Goal: Task Accomplishment & Management: Manage account settings

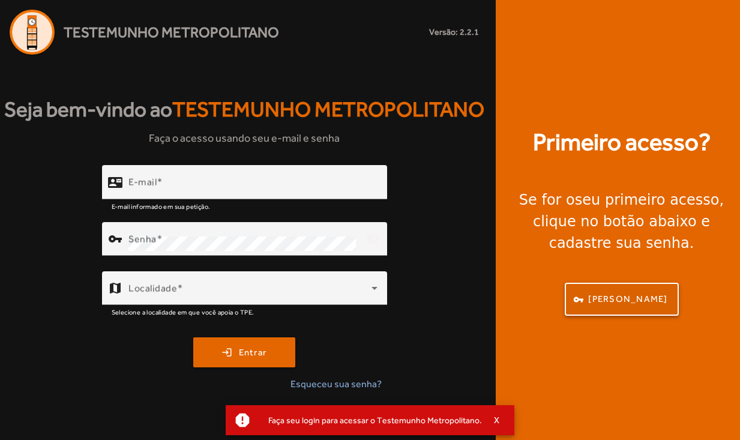
click at [624, 299] on span "[PERSON_NAME]" at bounding box center [627, 299] width 79 height 14
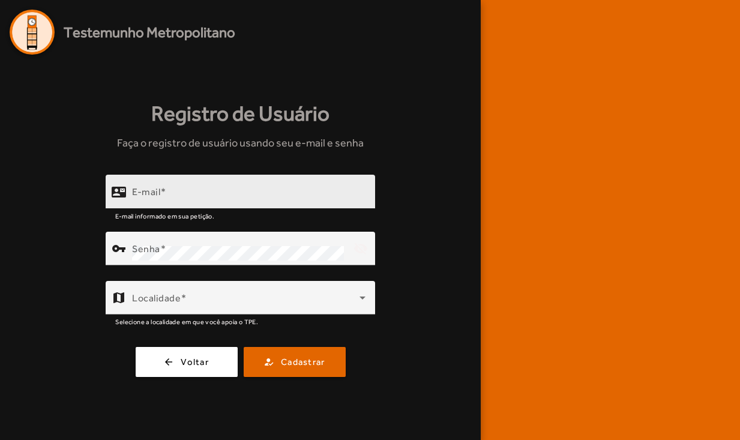
click at [226, 190] on input "E-mail" at bounding box center [248, 197] width 233 height 14
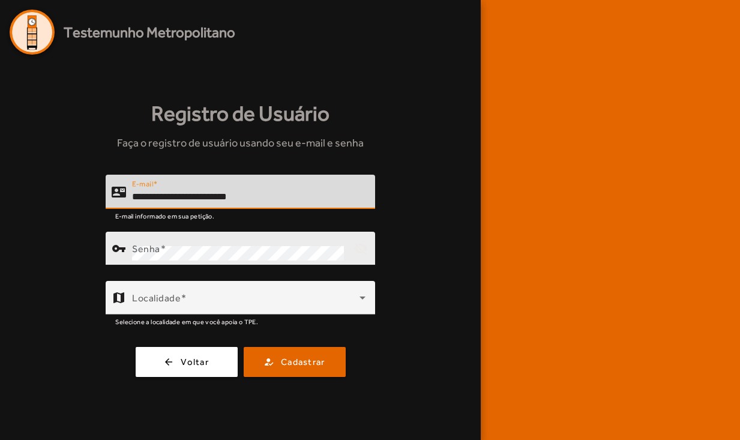
type input "**********"
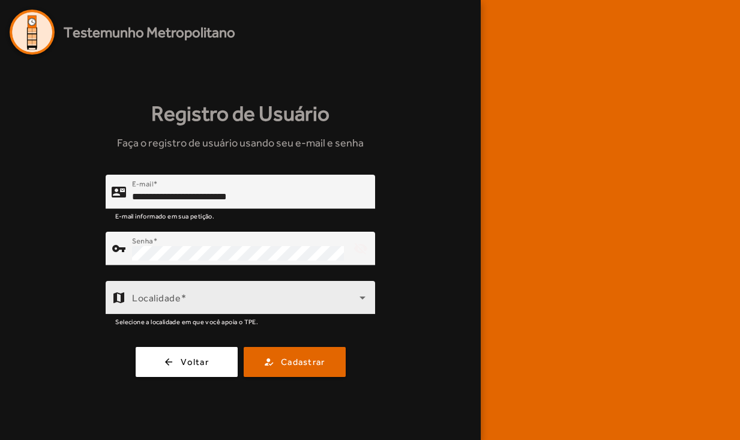
click at [275, 301] on span at bounding box center [245, 302] width 227 height 14
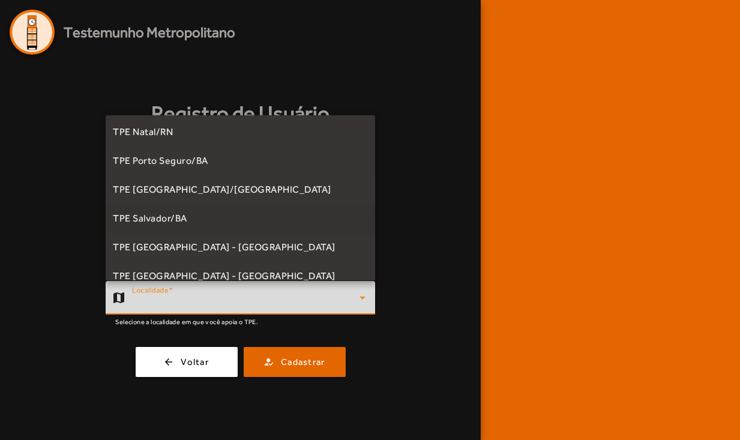
scroll to position [334, 0]
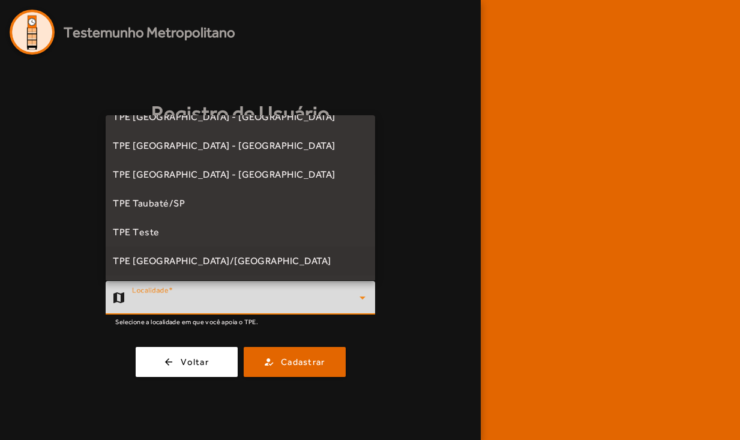
click at [193, 260] on span "TPE [GEOGRAPHIC_DATA]/[GEOGRAPHIC_DATA]" at bounding box center [222, 261] width 218 height 14
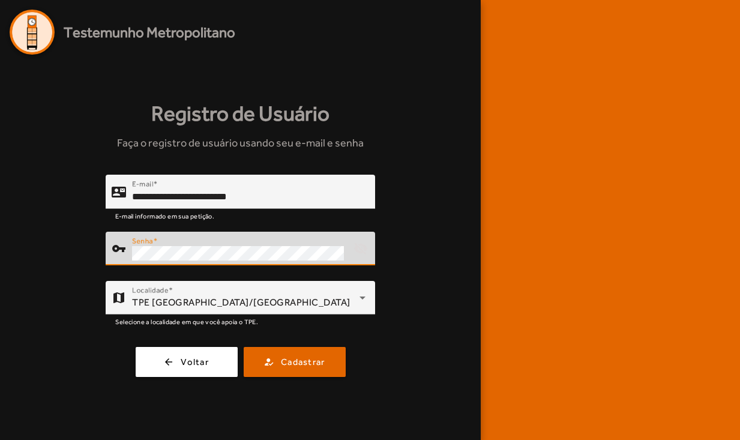
click at [102, 255] on div "**********" at bounding box center [240, 276] width 461 height 202
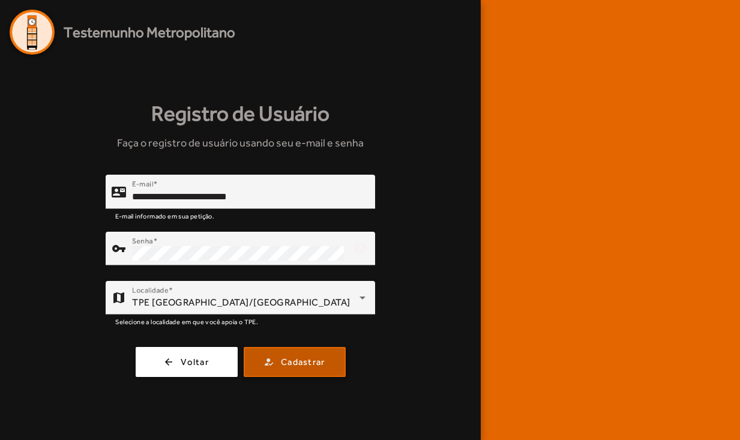
click at [314, 362] on span "Cadastrar" at bounding box center [303, 362] width 44 height 14
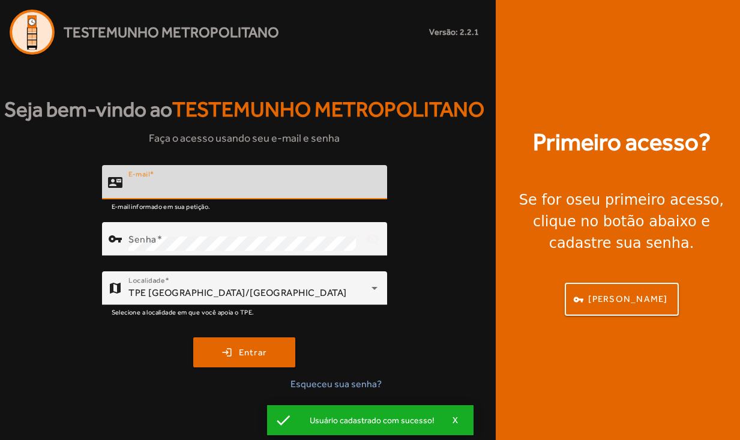
type input "**********"
click at [244, 367] on button "login Entrar" at bounding box center [244, 352] width 102 height 30
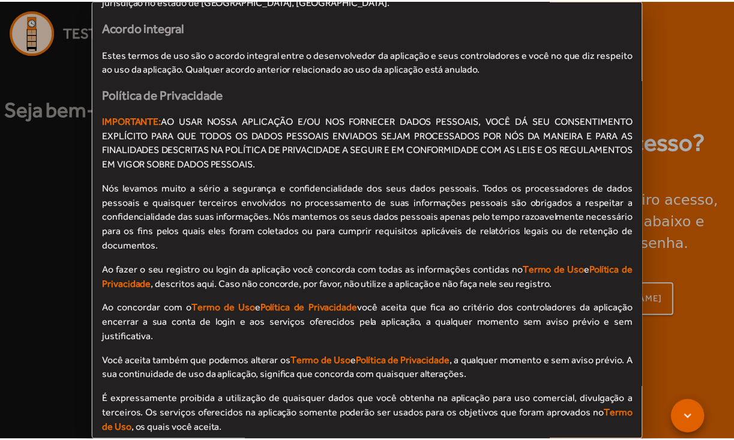
scroll to position [1252, 0]
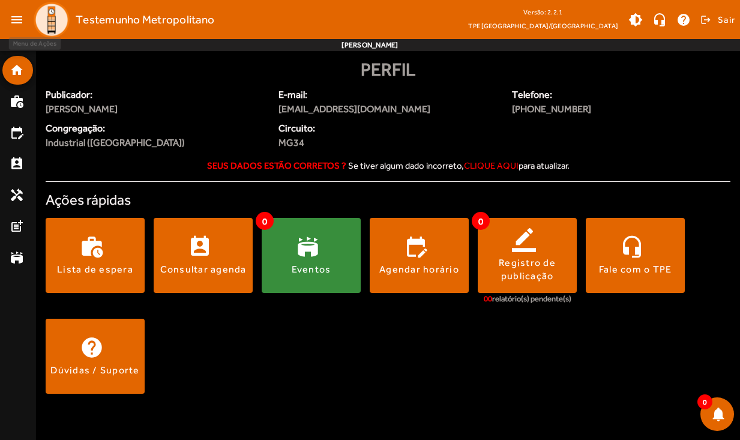
click at [20, 16] on mat-icon "menu" at bounding box center [17, 20] width 24 height 24
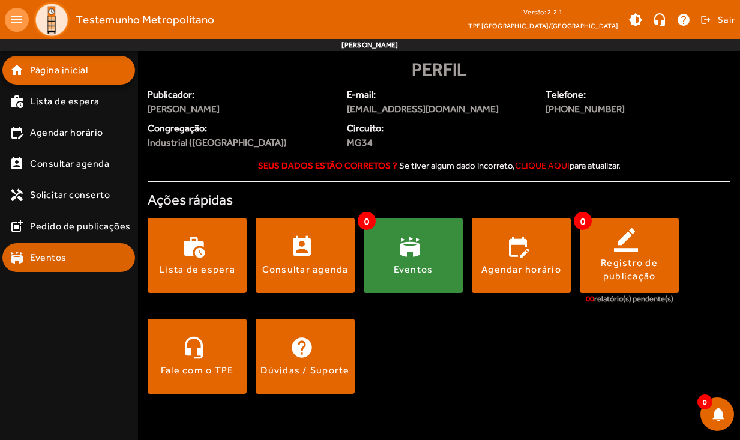
click at [43, 260] on span "Eventos" at bounding box center [48, 257] width 37 height 14
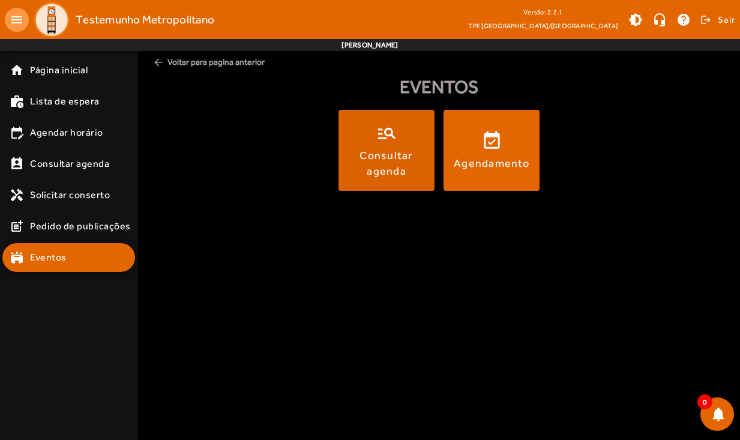
click at [411, 165] on div "Consultar agenda" at bounding box center [386, 163] width 91 height 30
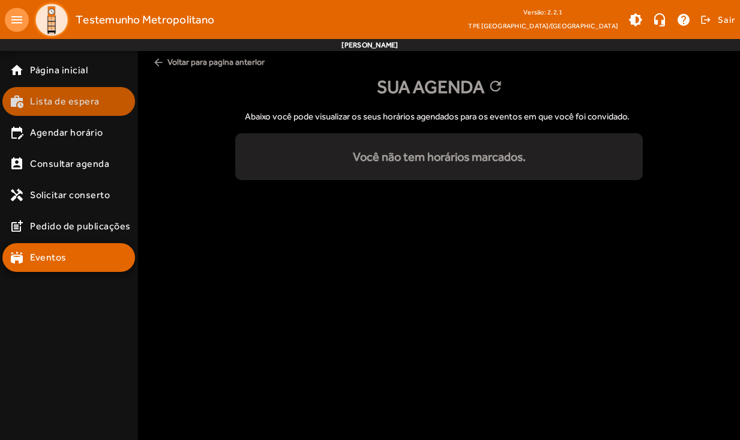
click at [74, 103] on span "Lista de espera" at bounding box center [65, 101] width 70 height 14
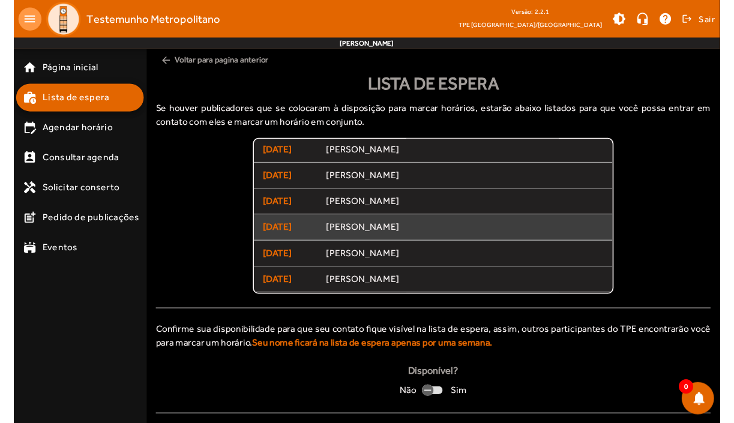
scroll to position [4, 0]
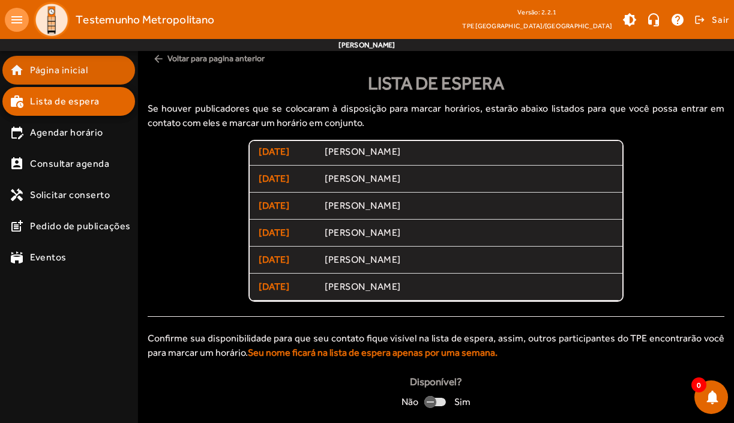
click at [67, 69] on span "Página inicial" at bounding box center [59, 70] width 58 height 14
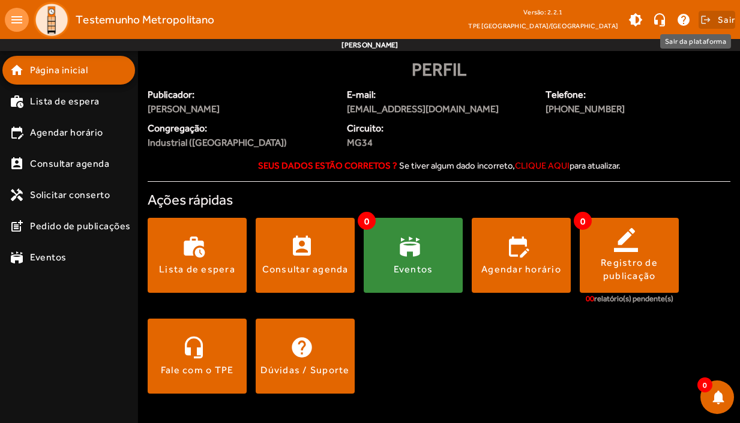
click at [725, 23] on span "Sair" at bounding box center [725, 19] width 17 height 19
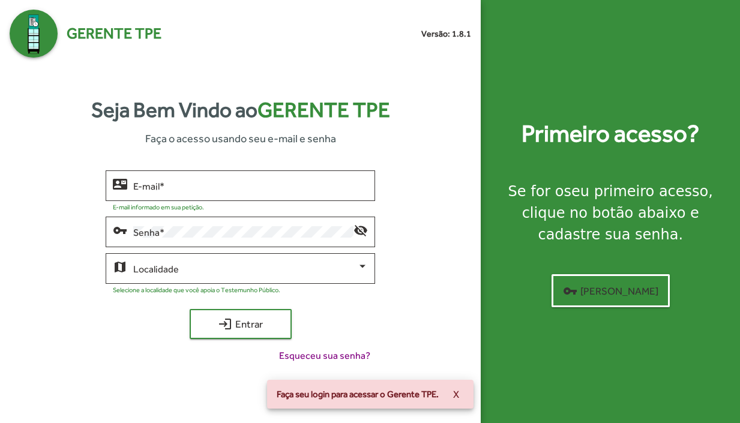
click at [459, 395] on span "X" at bounding box center [456, 394] width 6 height 22
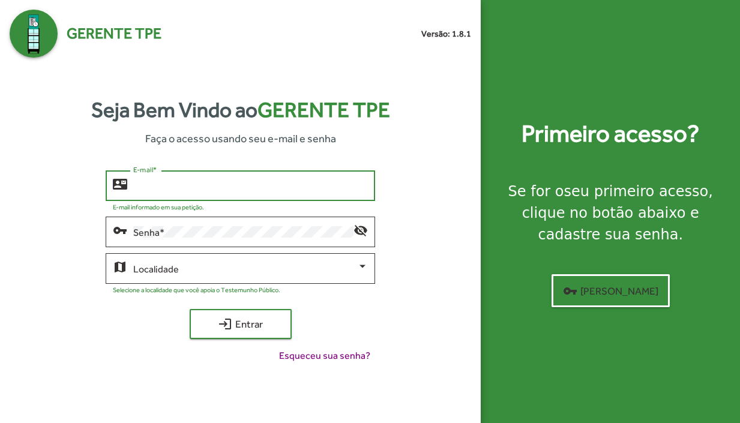
type input "**********"
click at [240, 323] on button "login Entrar" at bounding box center [241, 324] width 102 height 30
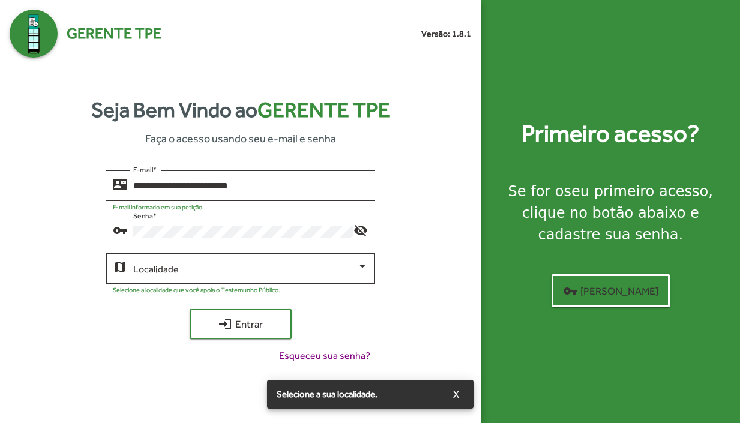
click at [297, 275] on div "Localidade" at bounding box center [250, 267] width 235 height 33
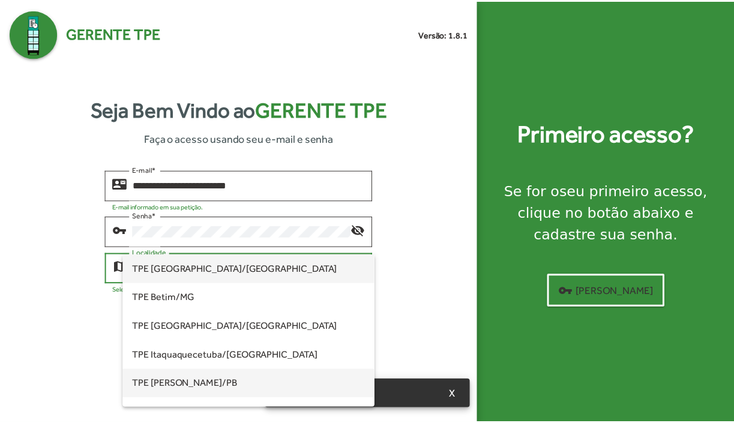
scroll to position [336, 0]
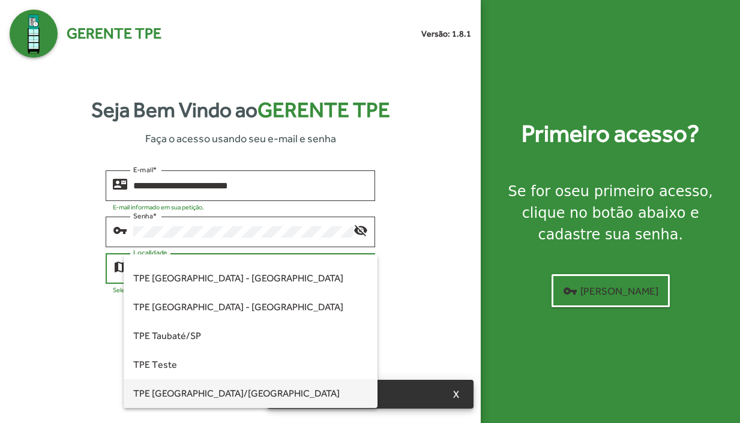
click at [209, 405] on span "TPE [GEOGRAPHIC_DATA]/[GEOGRAPHIC_DATA]" at bounding box center [250, 393] width 235 height 29
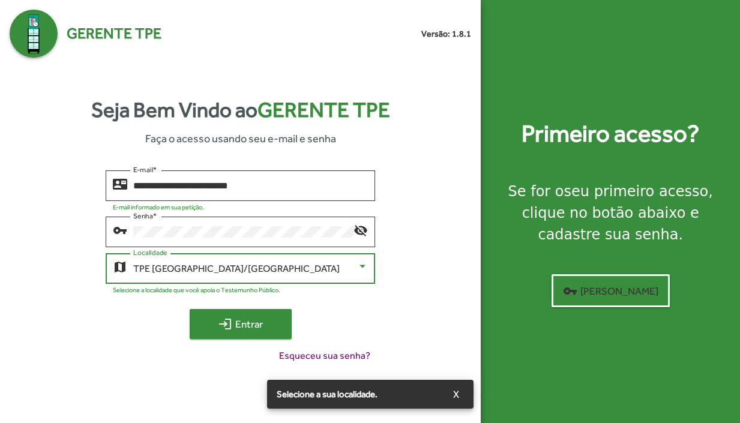
click at [241, 324] on span "login Entrar" at bounding box center [240, 324] width 80 height 22
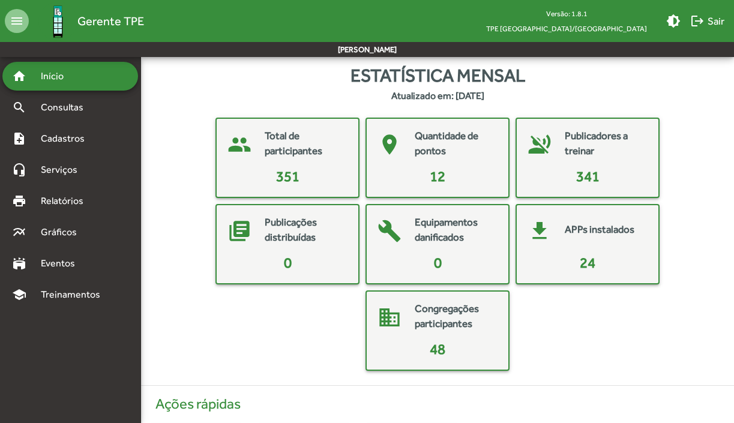
click at [309, 160] on div "Total de participantes" at bounding box center [306, 144] width 82 height 33
click at [300, 149] on mat-card-title "Total de participantes" at bounding box center [306, 143] width 82 height 31
click at [451, 145] on mat-card-title "Quantidade de pontos" at bounding box center [455, 143] width 82 height 31
click at [68, 142] on span "Cadastros" at bounding box center [67, 138] width 67 height 14
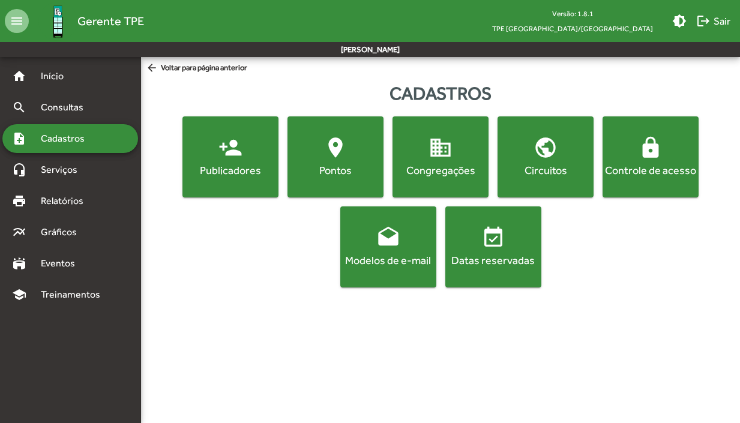
click at [393, 248] on mat-icon "drafts" at bounding box center [388, 238] width 24 height 24
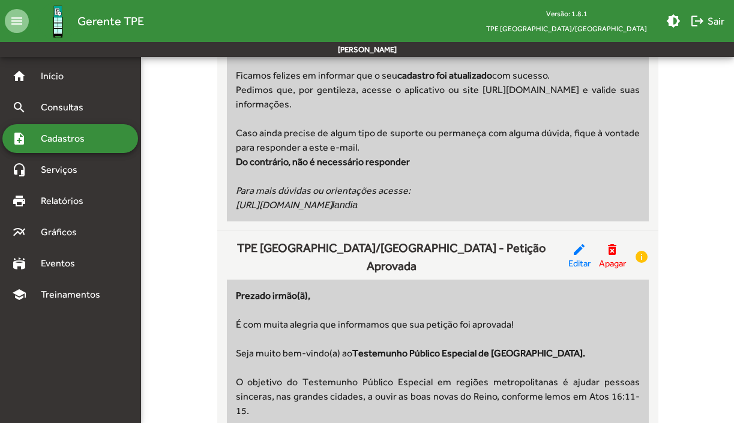
scroll to position [303, 0]
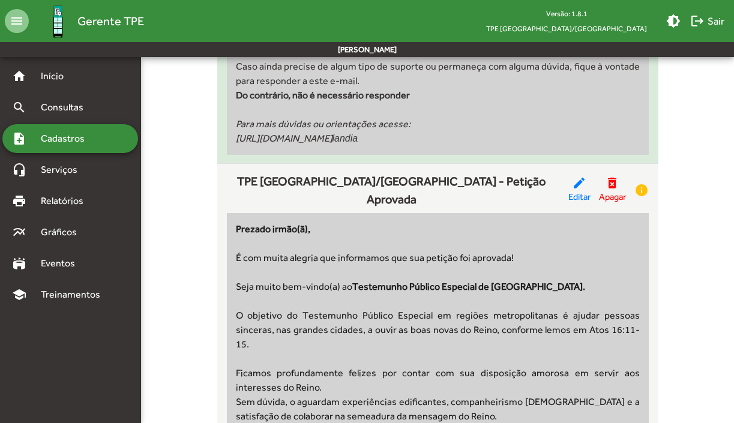
drag, startPoint x: 236, startPoint y: 140, endPoint x: 429, endPoint y: 137, distance: 193.2
click at [429, 137] on div "[URL][DOMAIN_NAME] landia" at bounding box center [438, 138] width 404 height 14
copy icon "[URL][DOMAIN_NAME] landia"
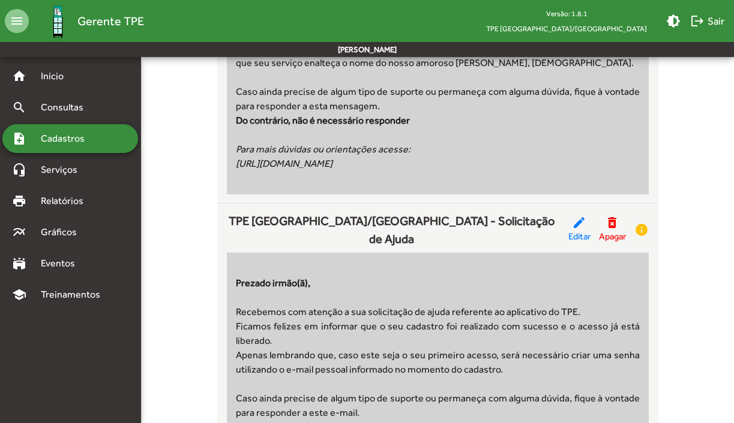
scroll to position [955, 0]
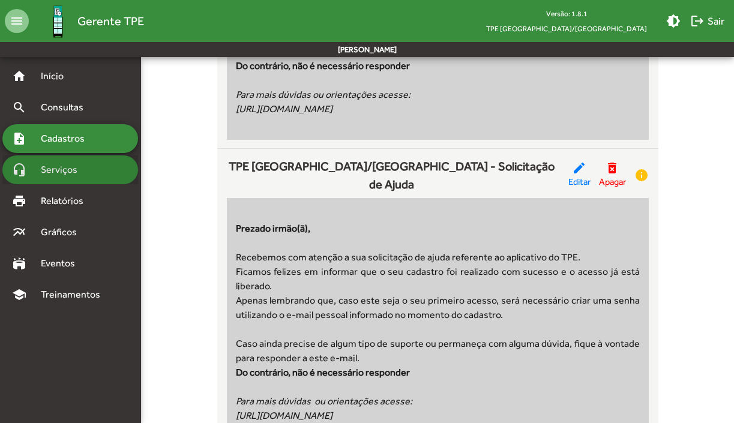
click at [64, 171] on span "Serviços" at bounding box center [64, 170] width 60 height 14
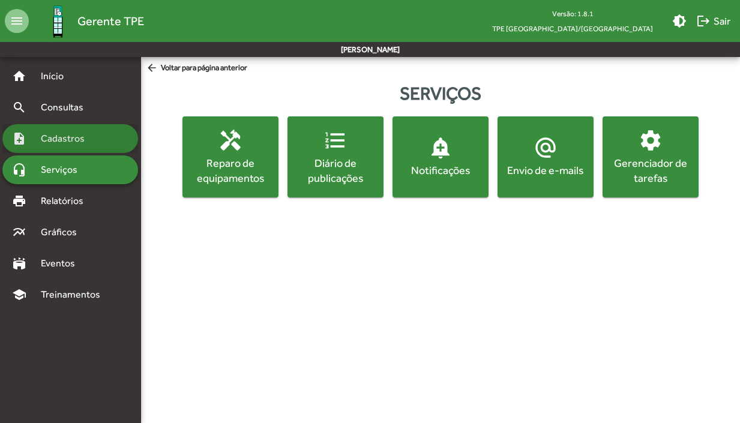
click at [68, 139] on span "Cadastros" at bounding box center [67, 138] width 67 height 14
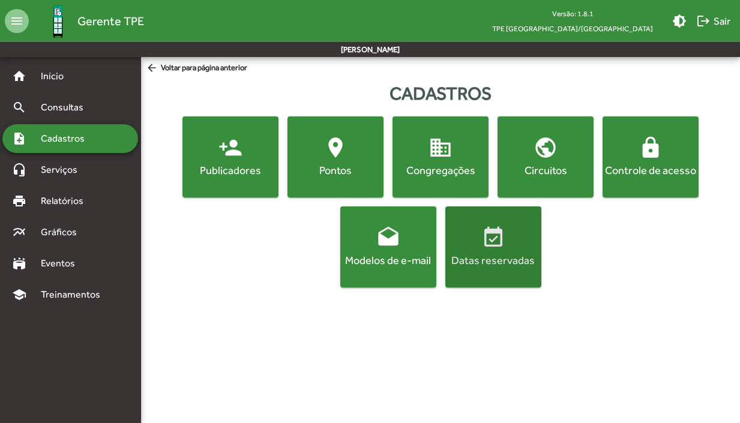
click at [501, 254] on div "Datas reservadas" at bounding box center [492, 260] width 91 height 15
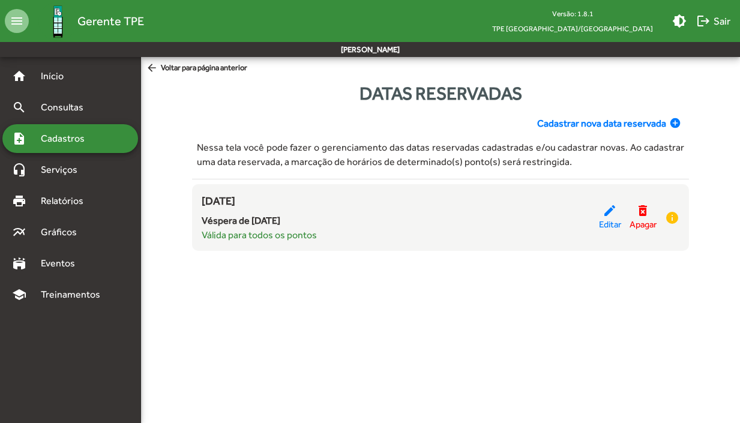
click at [70, 139] on span "Cadastros" at bounding box center [67, 138] width 67 height 14
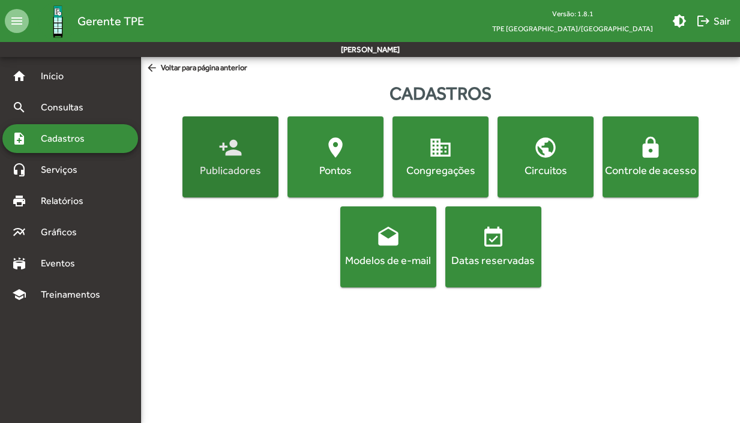
click at [247, 163] on div "Publicadores" at bounding box center [230, 170] width 91 height 15
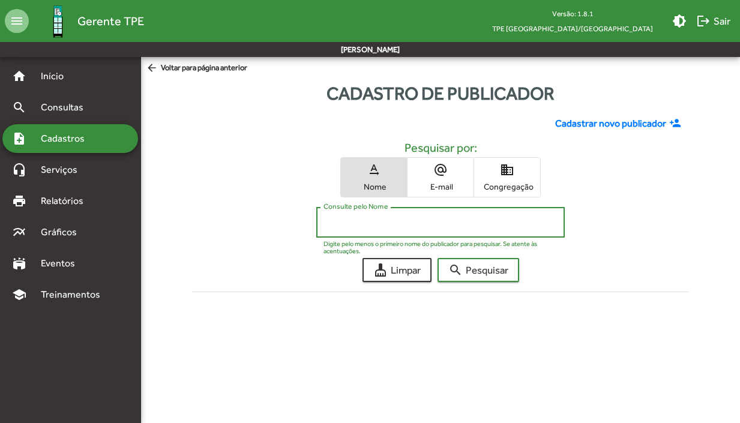
click at [368, 221] on input "Consulte pelo Nome" at bounding box center [440, 222] width 234 height 11
type input "******"
click at [476, 273] on span "search Pesquisar" at bounding box center [478, 270] width 60 height 22
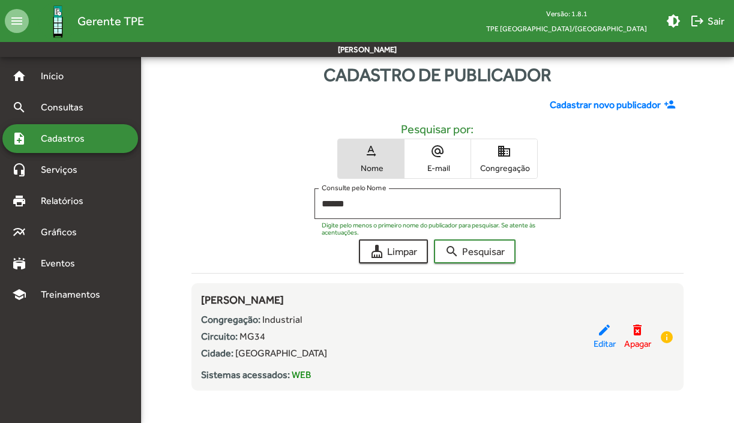
scroll to position [25, 0]
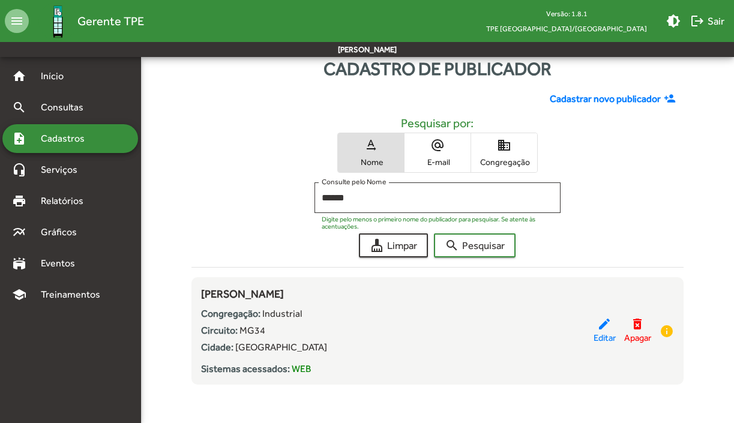
click at [505, 155] on span "domain Congregação" at bounding box center [504, 152] width 66 height 39
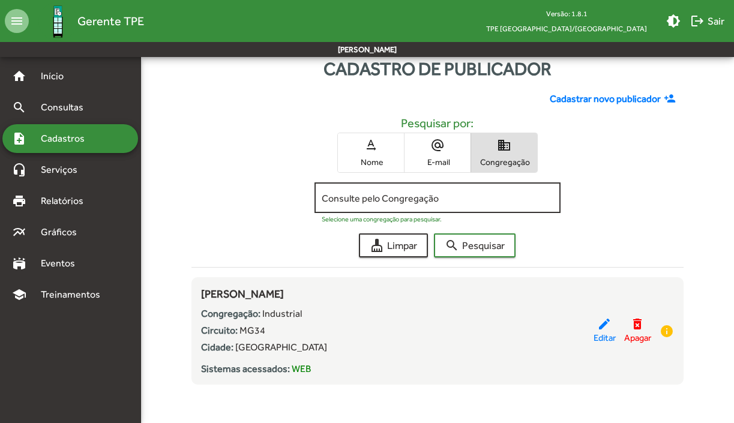
click at [455, 196] on input "Consulte pelo Congregação" at bounding box center [437, 198] width 232 height 11
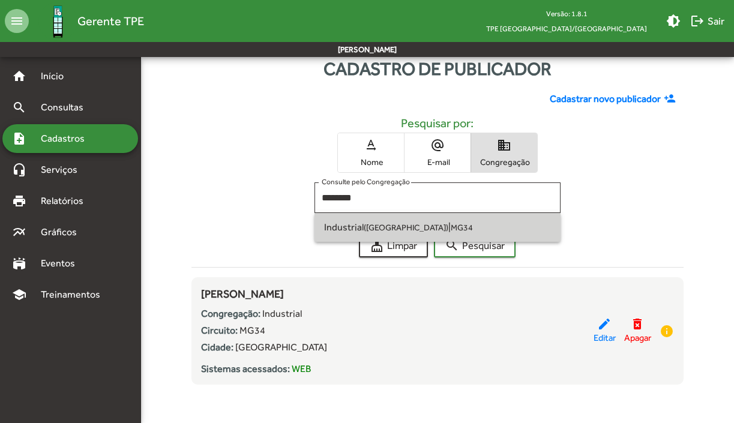
click at [442, 224] on span "Industrial ([GEOGRAPHIC_DATA]) | MG34" at bounding box center [437, 227] width 227 height 29
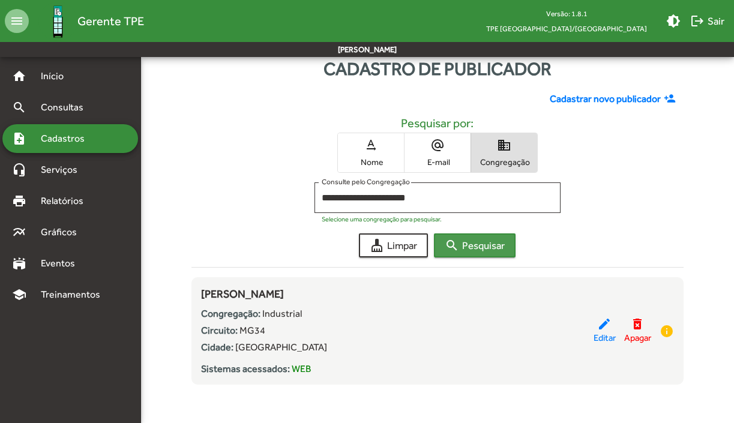
click at [467, 241] on span "search Pesquisar" at bounding box center [474, 246] width 60 height 22
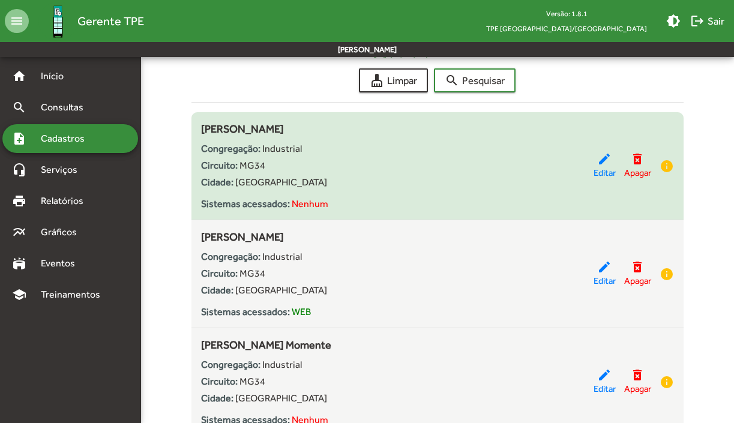
scroll to position [0, 0]
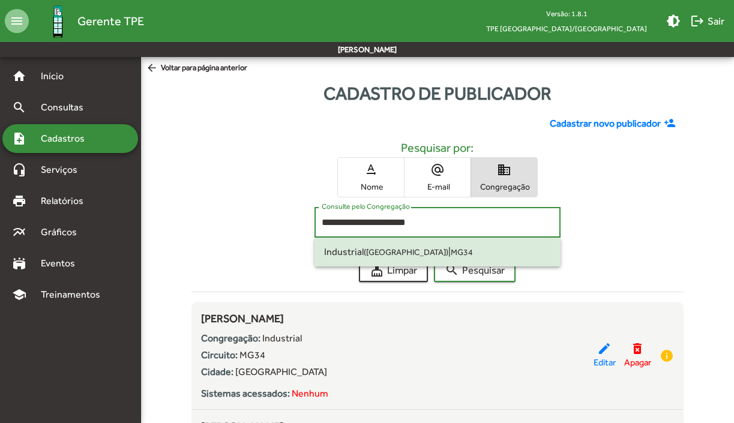
drag, startPoint x: 420, startPoint y: 220, endPoint x: 296, endPoint y: 215, distance: 124.8
click at [296, 215] on div "**********" at bounding box center [436, 225] width 491 height 37
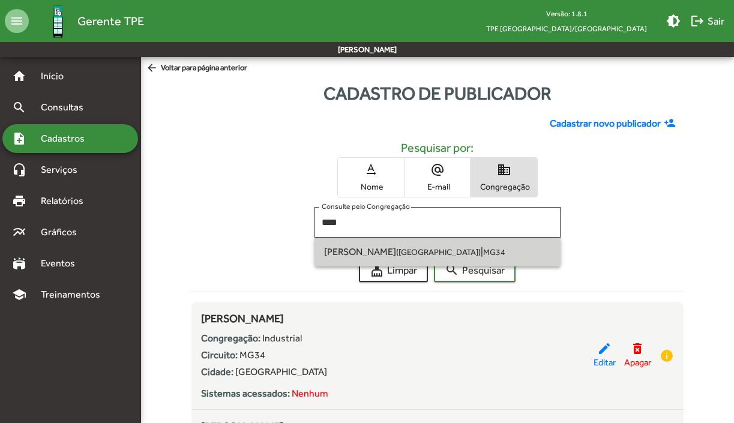
click at [342, 253] on span "Roosevelt ([GEOGRAPHIC_DATA])" at bounding box center [402, 251] width 157 height 11
type input "**********"
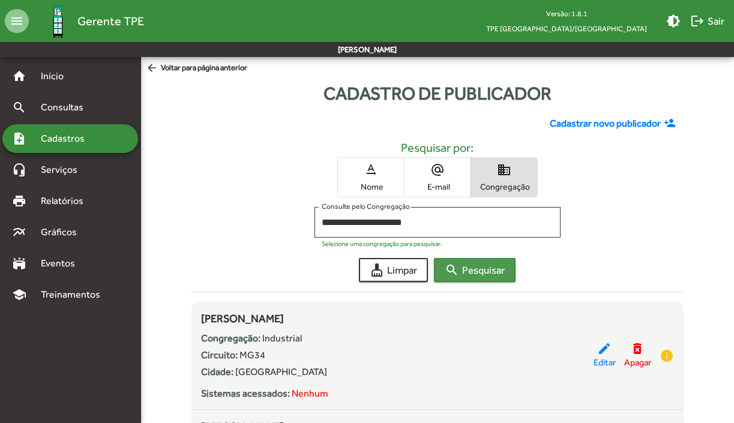
click at [487, 271] on span "search Pesquisar" at bounding box center [474, 270] width 60 height 22
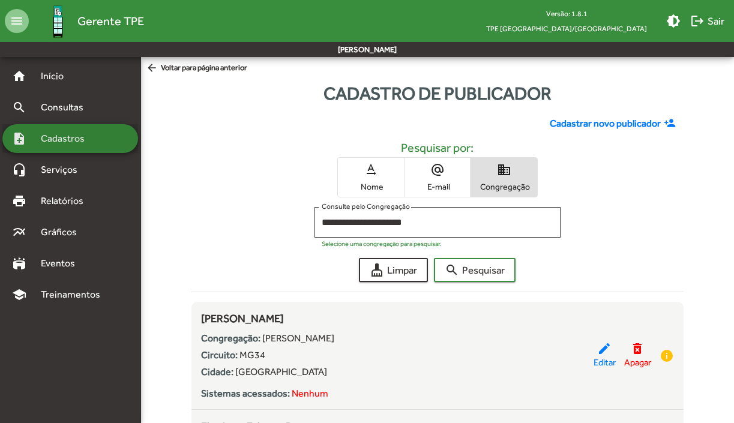
click at [98, 126] on div "note_add Cadastros" at bounding box center [70, 138] width 136 height 29
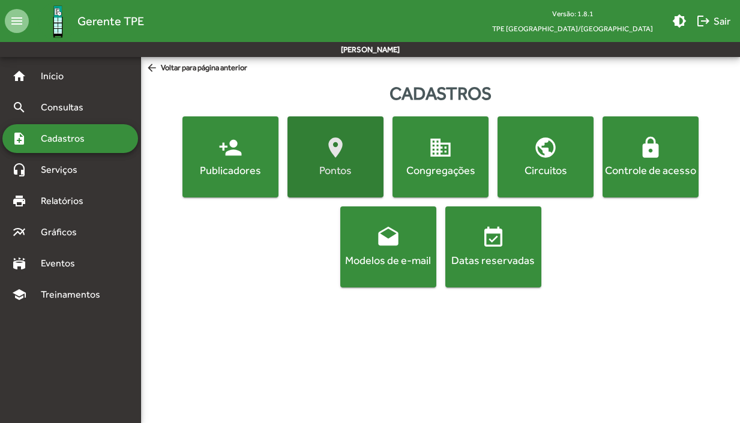
click at [341, 152] on mat-icon "location_on" at bounding box center [335, 148] width 24 height 24
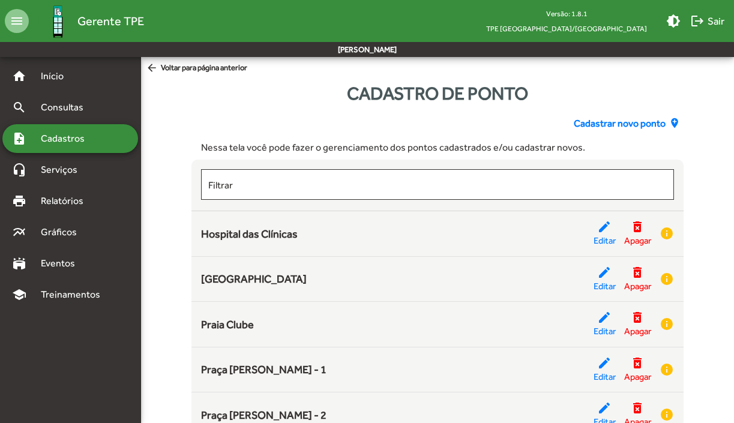
click at [102, 142] on div "note_add Cadastros" at bounding box center [70, 138] width 136 height 29
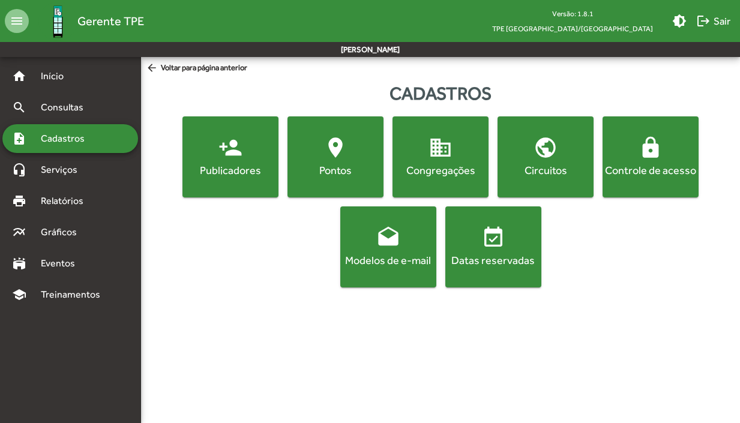
click at [445, 160] on mat-icon "domain" at bounding box center [440, 148] width 24 height 24
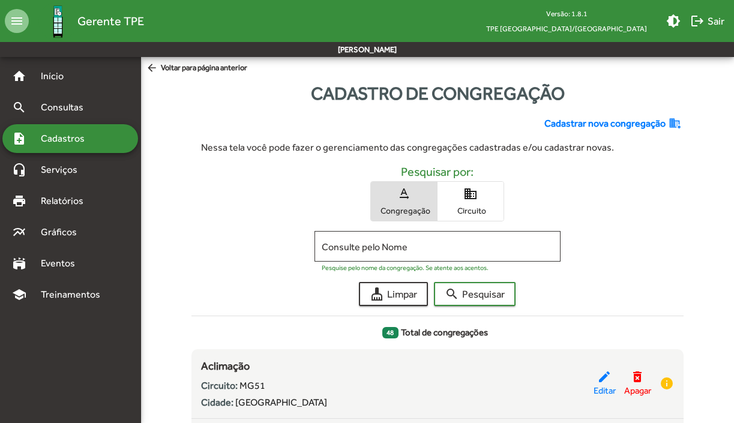
click at [465, 198] on mat-icon "domain" at bounding box center [470, 194] width 14 height 14
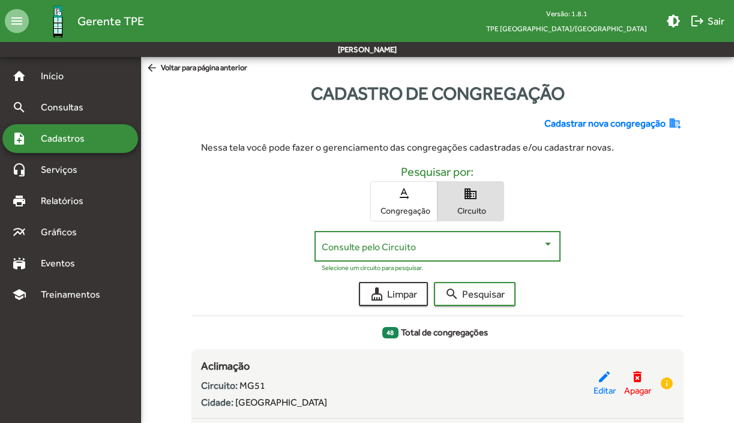
click at [544, 247] on div at bounding box center [547, 244] width 11 height 11
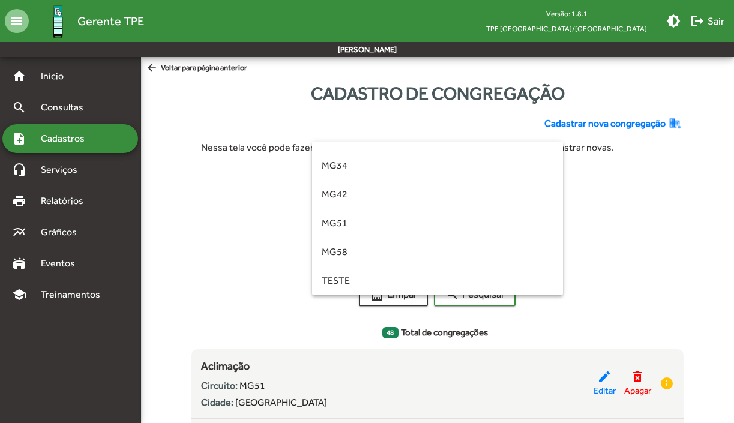
scroll to position [193, 0]
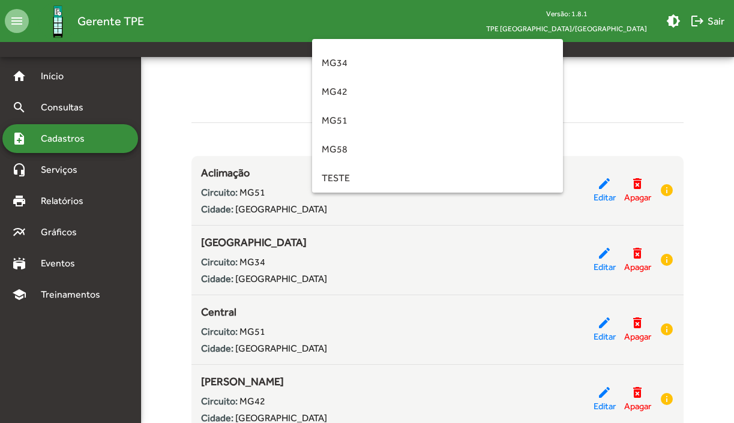
click at [669, 122] on div at bounding box center [367, 211] width 734 height 423
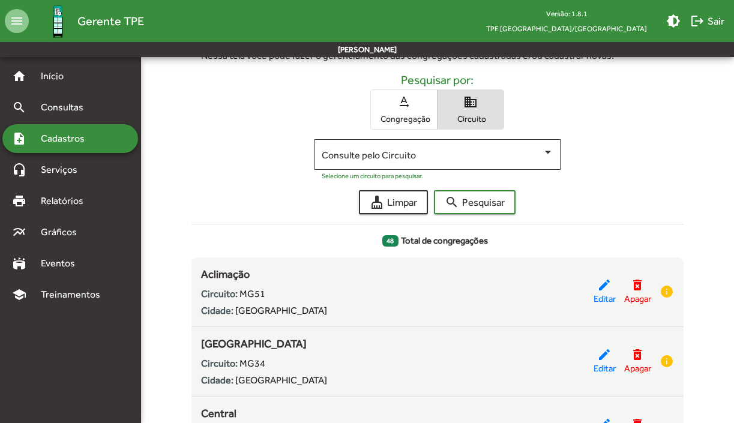
scroll to position [0, 0]
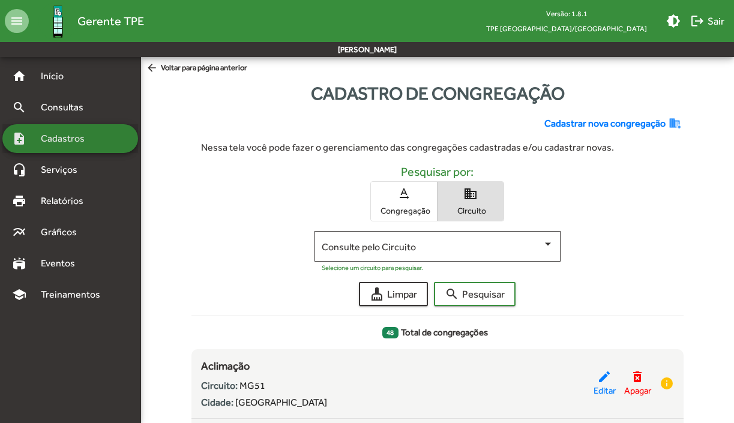
click at [72, 139] on span "Cadastros" at bounding box center [67, 138] width 67 height 14
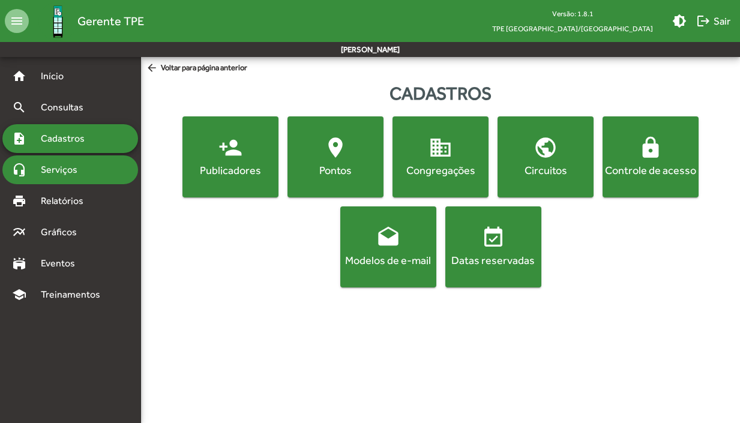
click at [96, 172] on div "headset_mic Serviços" at bounding box center [70, 169] width 136 height 29
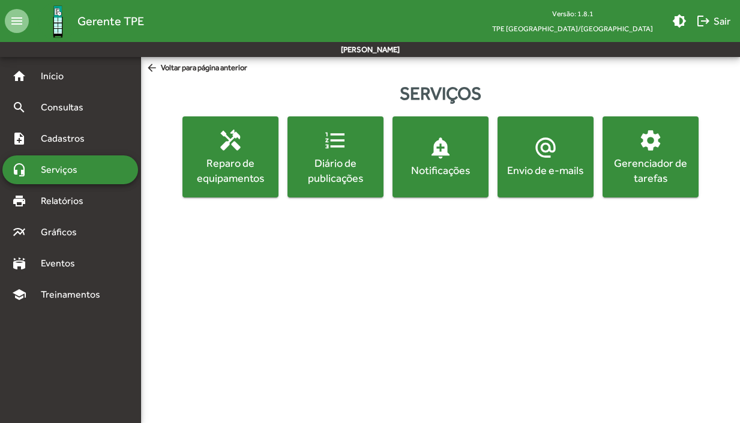
click at [233, 157] on div "Reparo de equipamentos" at bounding box center [230, 170] width 91 height 30
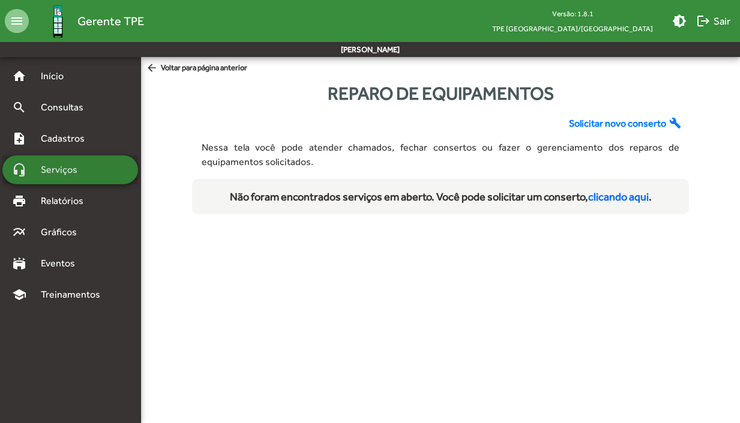
click at [53, 170] on span "Serviços" at bounding box center [64, 170] width 60 height 14
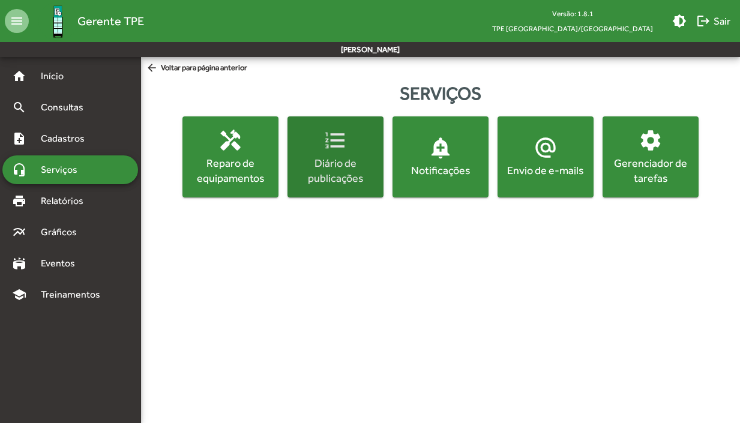
click at [345, 165] on div "Diário de publicações" at bounding box center [335, 170] width 91 height 30
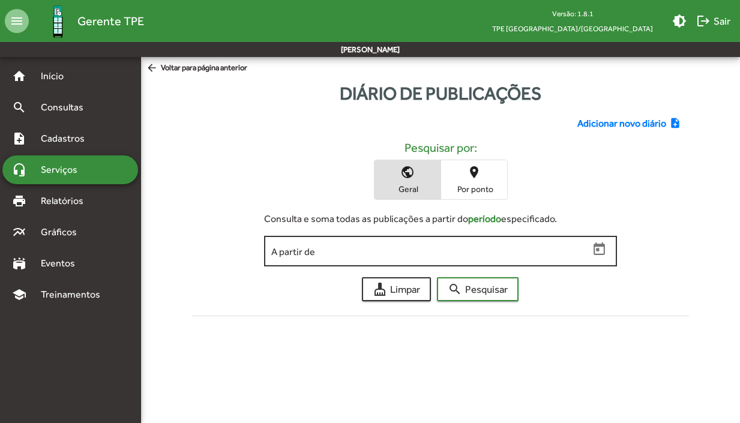
click at [558, 236] on div "A partir de" at bounding box center [430, 249] width 318 height 33
click at [558, 247] on input "A partir de" at bounding box center [430, 251] width 318 height 11
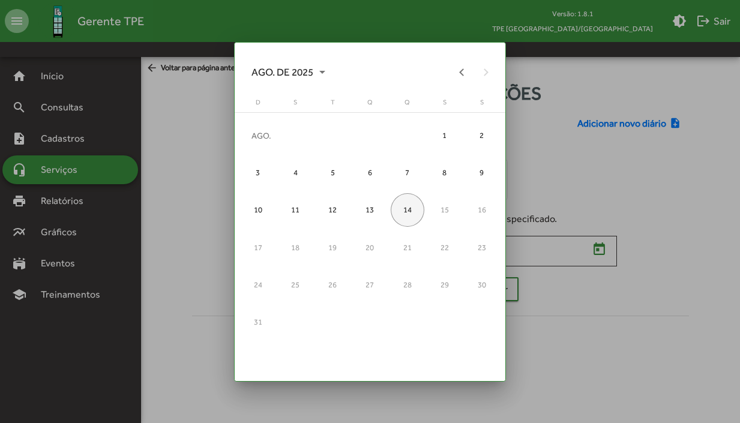
click at [404, 210] on div "14" at bounding box center [407, 210] width 34 height 34
type input "**********"
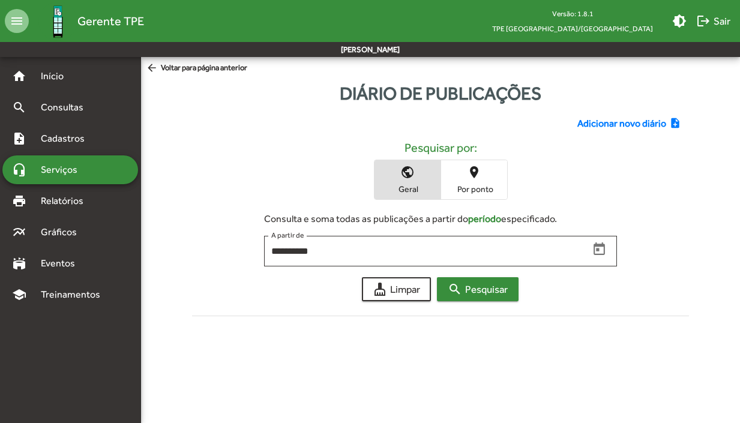
click at [469, 293] on span "search Pesquisar" at bounding box center [477, 289] width 60 height 22
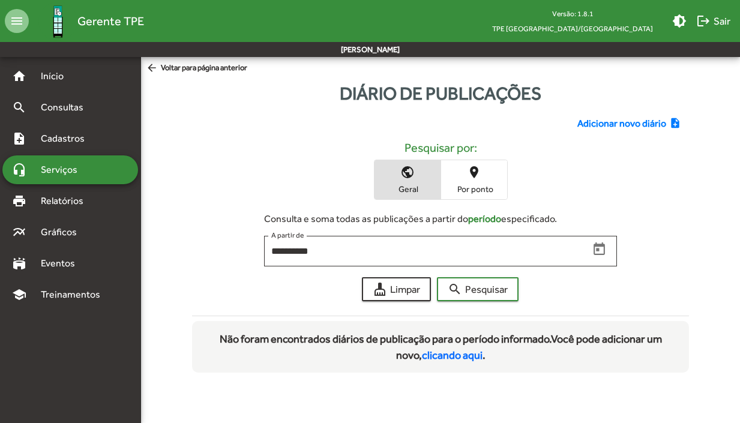
click at [170, 67] on span "arrow_back Voltar para página anterior" at bounding box center [196, 68] width 101 height 13
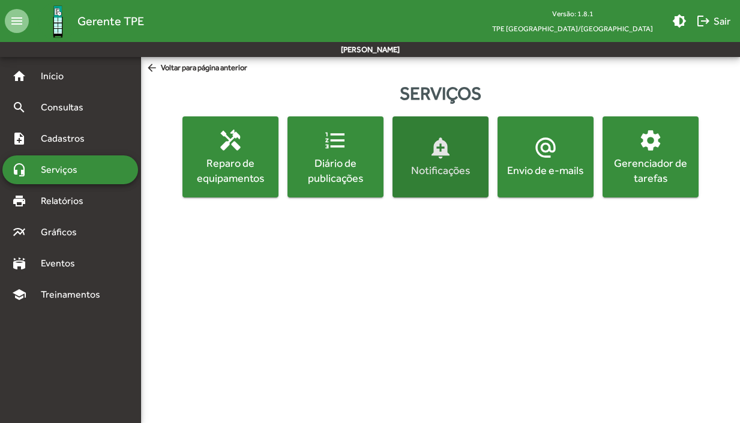
click at [426, 154] on span "add_alert Notificações" at bounding box center [440, 157] width 91 height 42
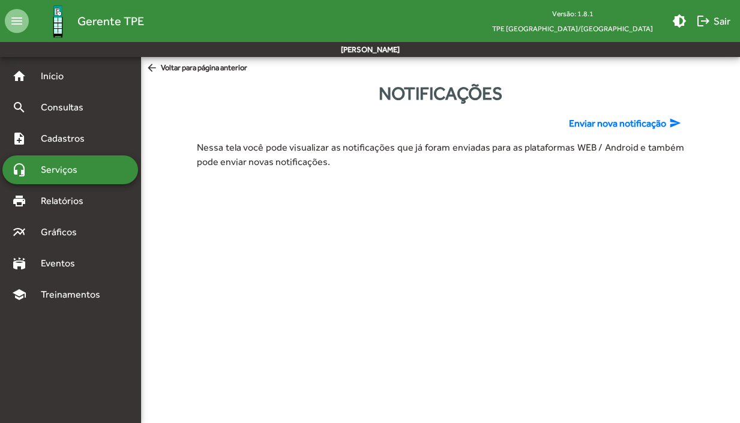
click at [210, 70] on span "arrow_back Voltar para página anterior" at bounding box center [196, 68] width 101 height 13
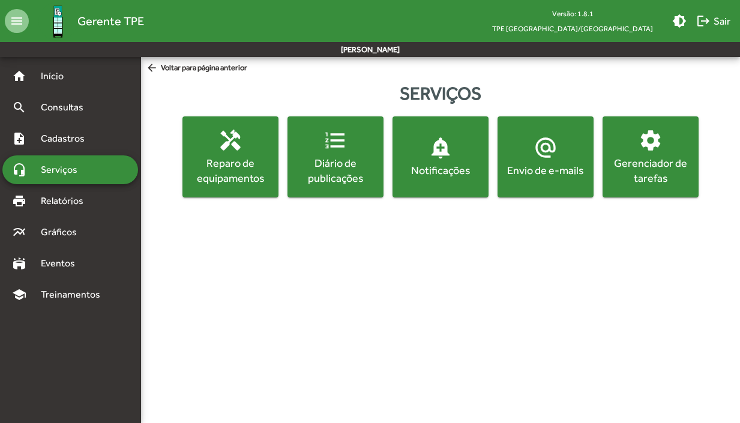
click at [564, 164] on div "Envio de e-mails" at bounding box center [545, 170] width 91 height 15
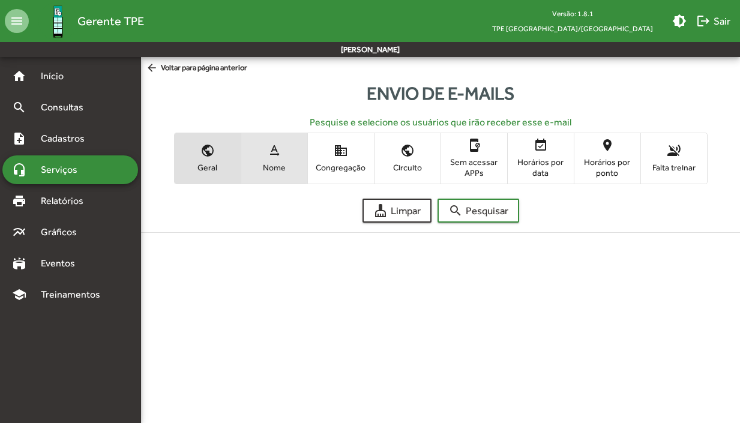
click at [267, 154] on mat-icon "text_rotation_none" at bounding box center [274, 150] width 14 height 14
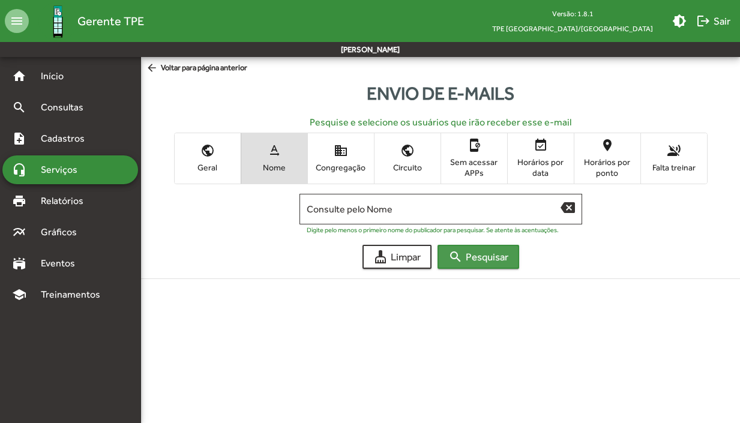
click at [470, 255] on span "search Pesquisar" at bounding box center [478, 257] width 60 height 22
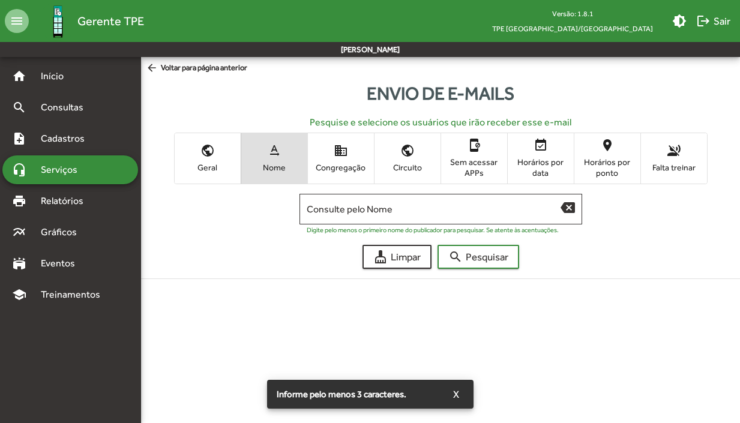
click at [327, 161] on span "domain Congregação" at bounding box center [341, 158] width 66 height 39
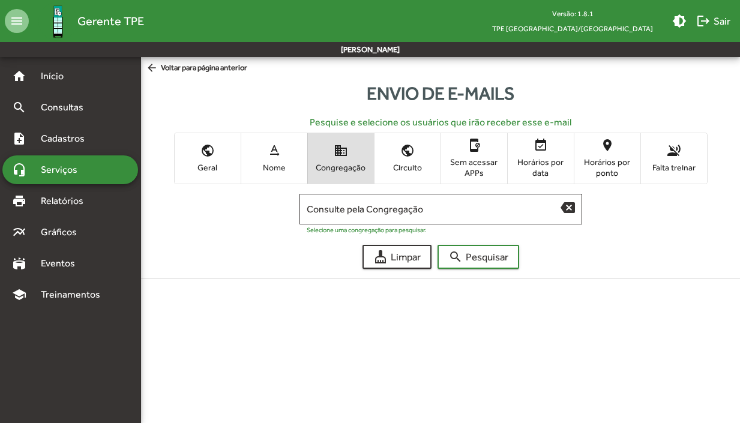
click at [226, 64] on span "arrow_back Voltar para página anterior" at bounding box center [196, 68] width 101 height 13
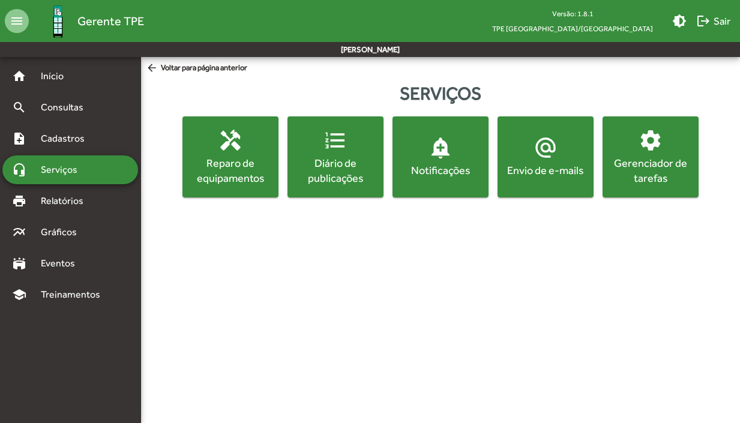
click at [667, 176] on div "Gerenciador de tarefas" at bounding box center [650, 170] width 91 height 30
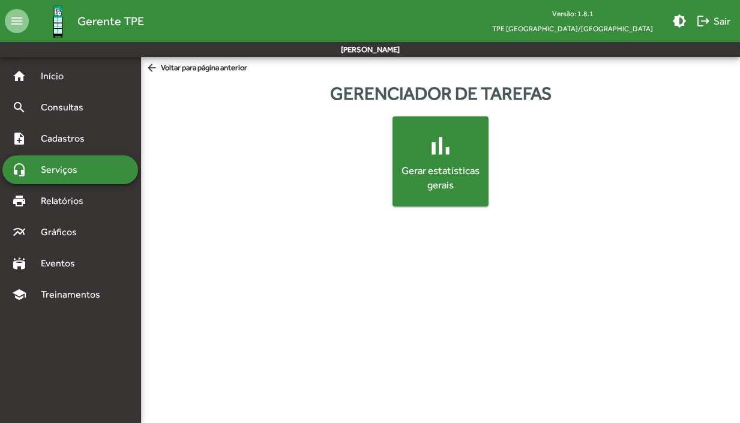
click at [432, 163] on span "bar_chart Gerar estatísticas gerais" at bounding box center [440, 162] width 86 height 62
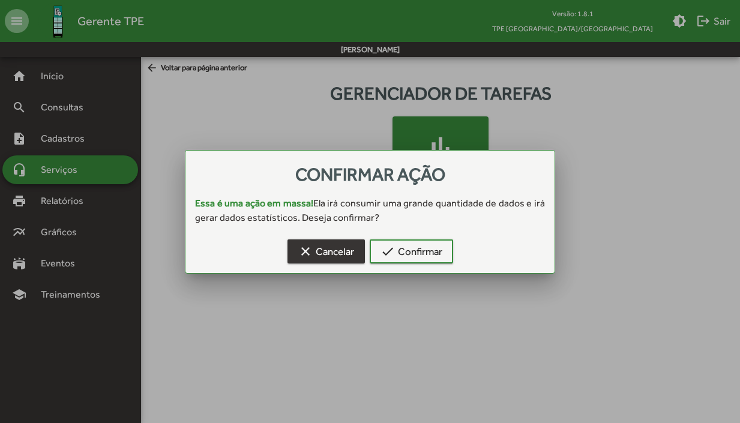
click at [329, 254] on span "clear Cancelar" at bounding box center [326, 252] width 56 height 22
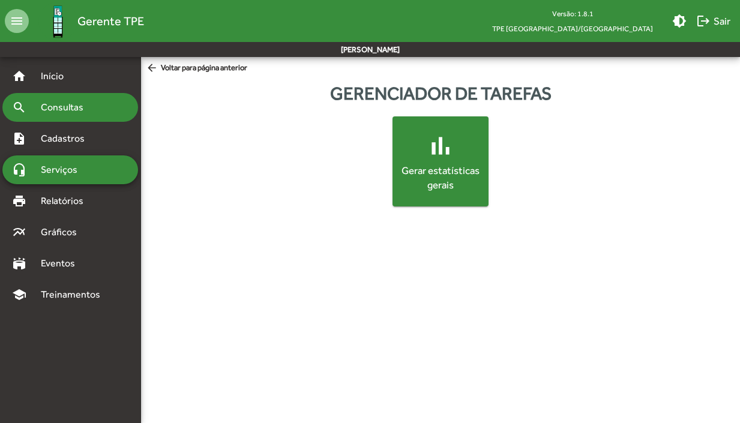
click at [65, 110] on span "Consultas" at bounding box center [66, 107] width 65 height 14
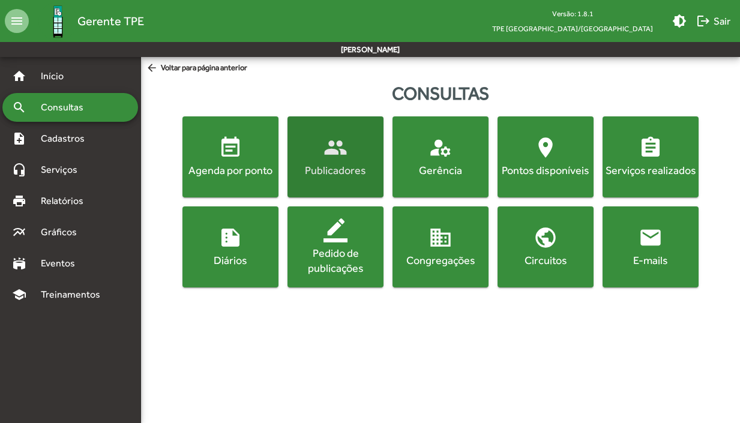
click at [336, 169] on div "Publicadores" at bounding box center [335, 170] width 91 height 15
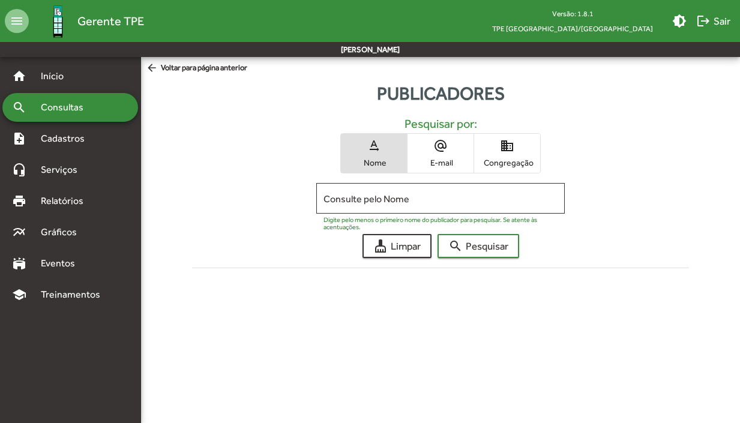
click at [207, 67] on span "arrow_back Voltar para página anterior" at bounding box center [196, 68] width 101 height 13
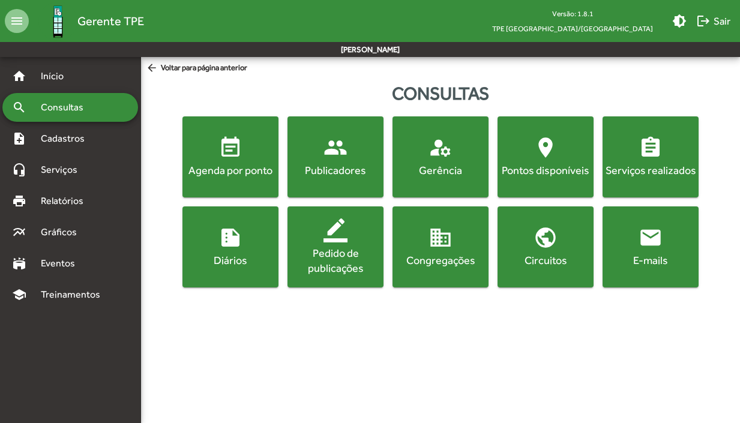
click at [440, 161] on span "manage_accounts Gerência" at bounding box center [440, 157] width 91 height 42
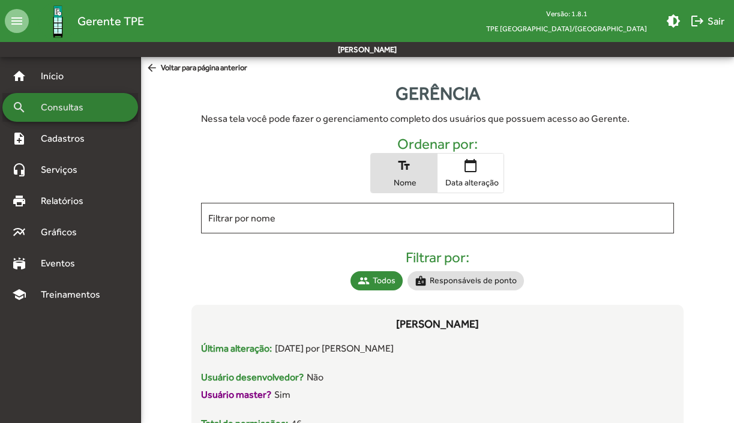
click at [83, 107] on span "Consultas" at bounding box center [66, 107] width 65 height 14
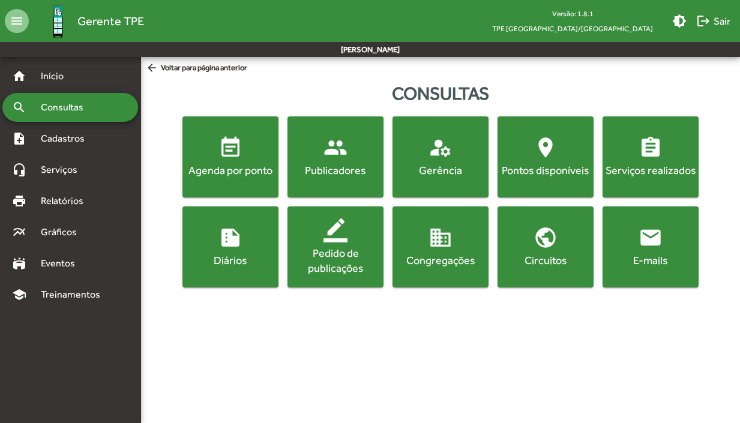
click at [556, 173] on div "Pontos disponíveis" at bounding box center [545, 170] width 91 height 15
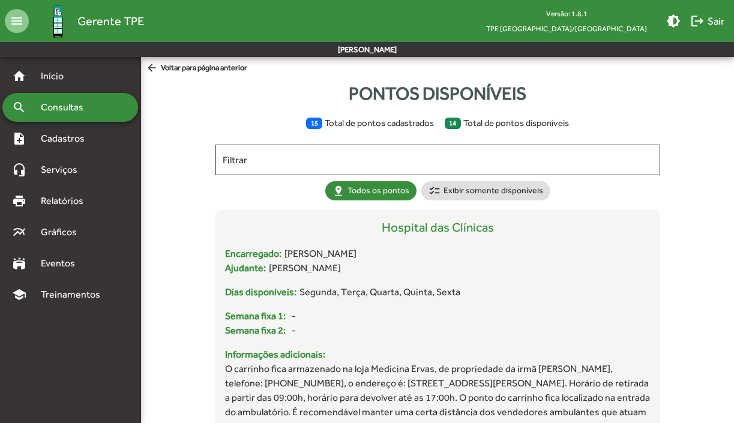
click at [240, 66] on span "arrow_back Voltar para página anterior" at bounding box center [196, 68] width 101 height 13
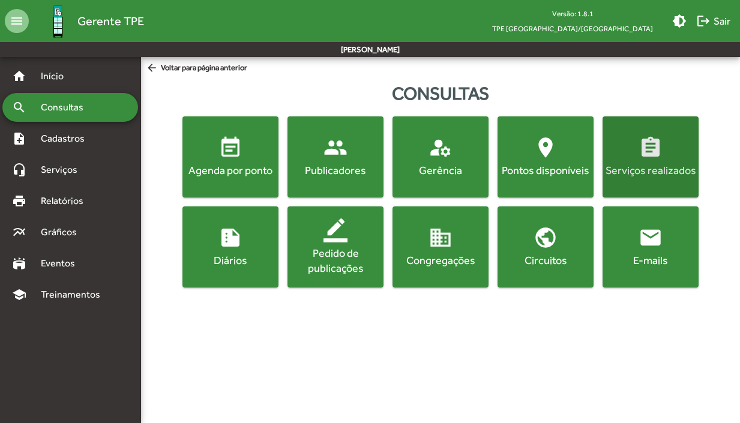
click at [657, 172] on div "Serviços realizados" at bounding box center [650, 170] width 91 height 15
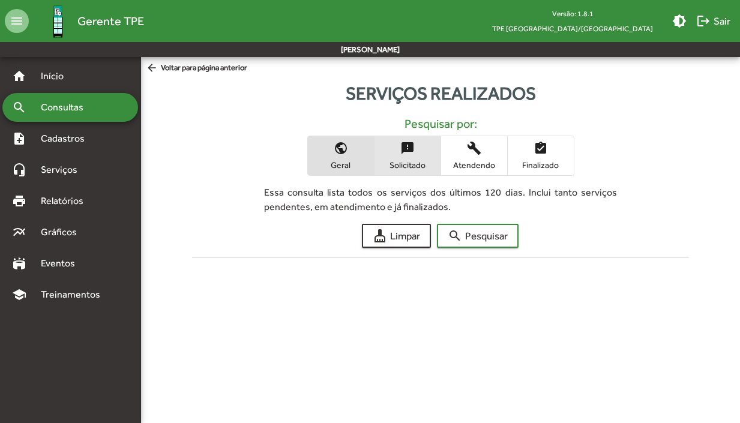
click at [410, 158] on span "sms_failed Solicitado" at bounding box center [407, 155] width 66 height 39
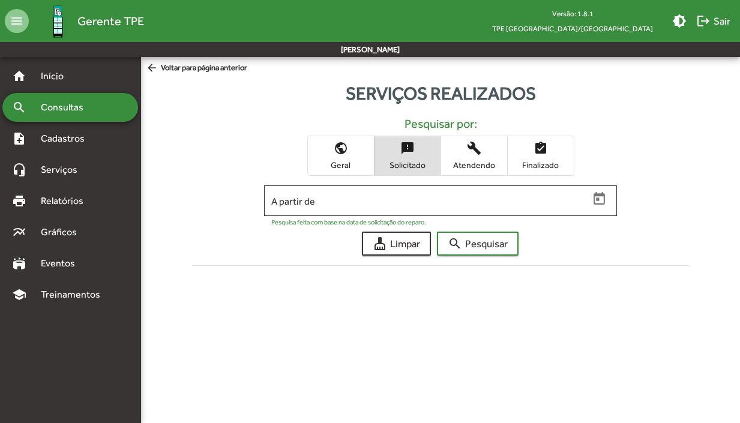
click at [482, 158] on span "build Atendendo" at bounding box center [474, 155] width 66 height 39
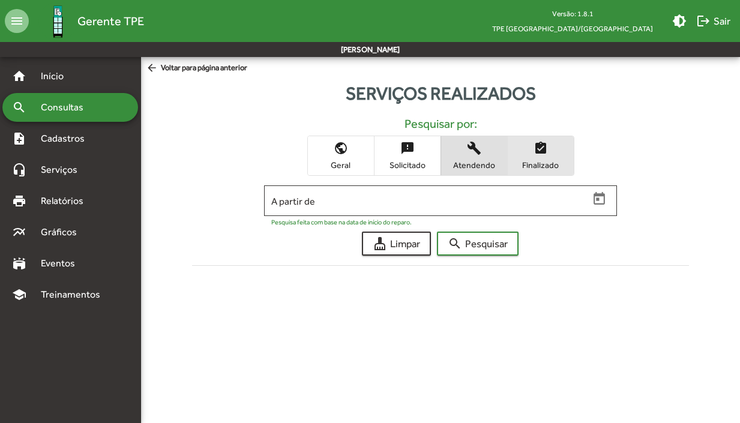
click at [538, 163] on span "Finalizado" at bounding box center [540, 165] width 60 height 11
click at [242, 70] on span "arrow_back Voltar para página anterior" at bounding box center [196, 68] width 101 height 13
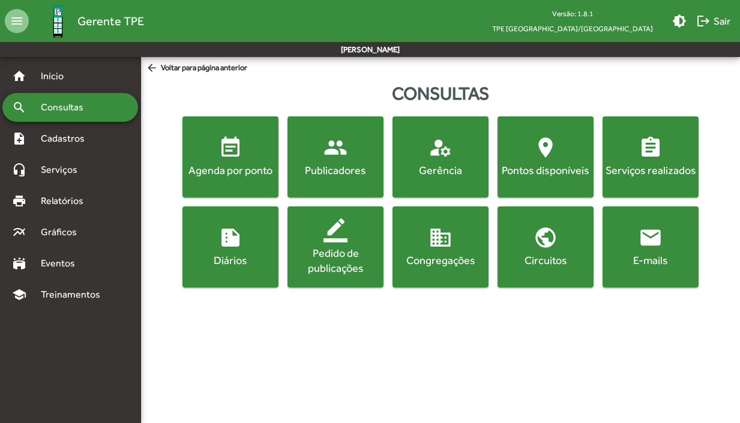
click at [244, 259] on div "Diários" at bounding box center [230, 260] width 91 height 15
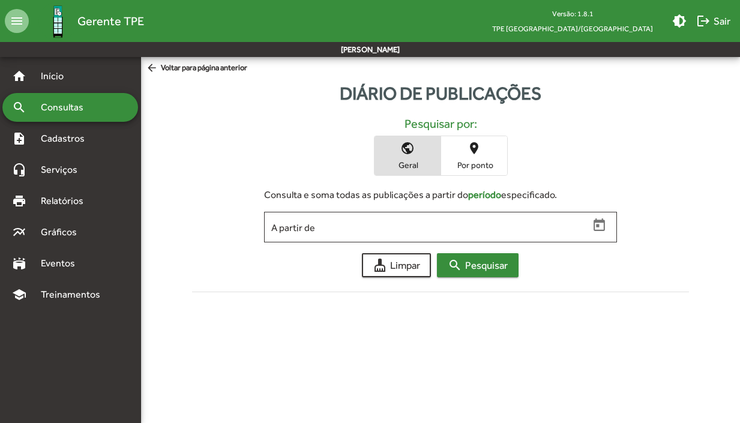
click at [482, 262] on span "search Pesquisar" at bounding box center [477, 265] width 60 height 22
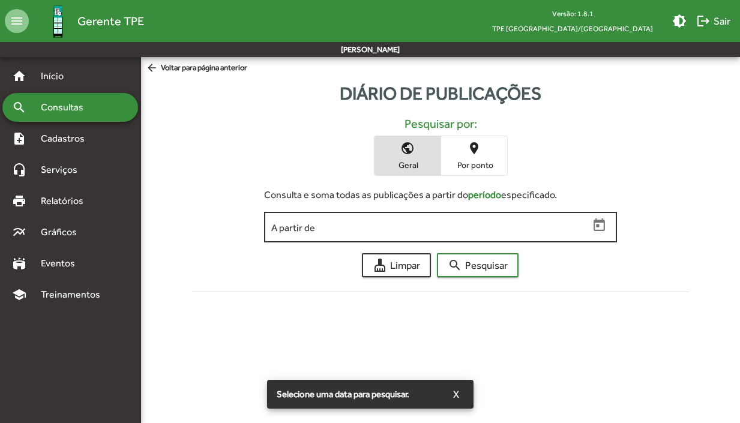
click at [381, 227] on input "A partir de" at bounding box center [430, 227] width 318 height 11
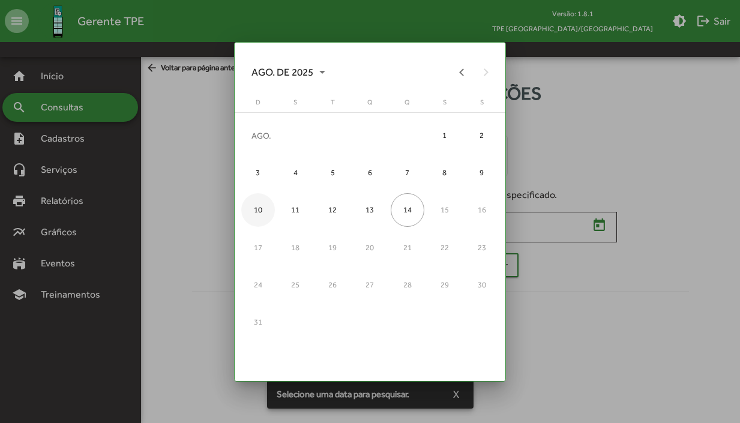
click at [257, 206] on div "10" at bounding box center [258, 210] width 34 height 34
type input "**********"
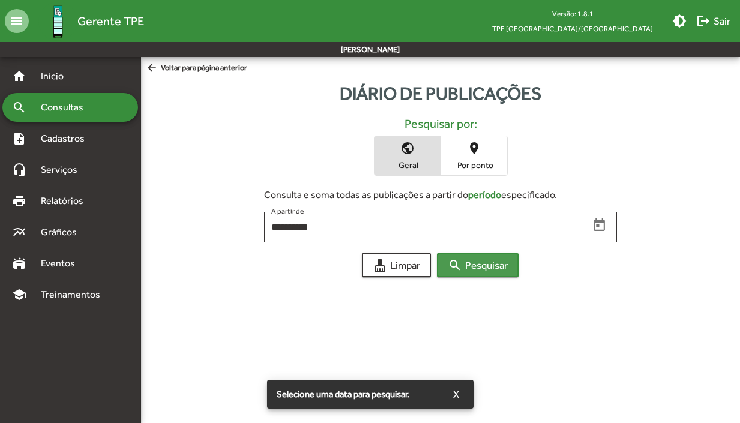
click at [477, 261] on span "search Pesquisar" at bounding box center [477, 265] width 60 height 22
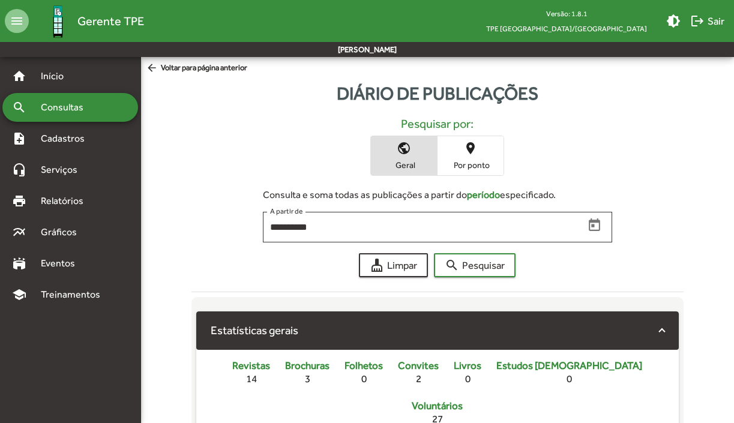
click at [237, 68] on span "arrow_back Voltar para página anterior" at bounding box center [196, 68] width 101 height 13
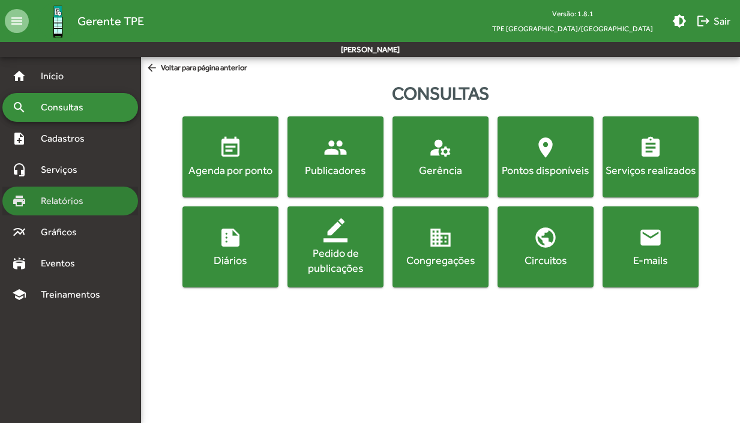
click at [68, 197] on span "Relatórios" at bounding box center [66, 201] width 65 height 14
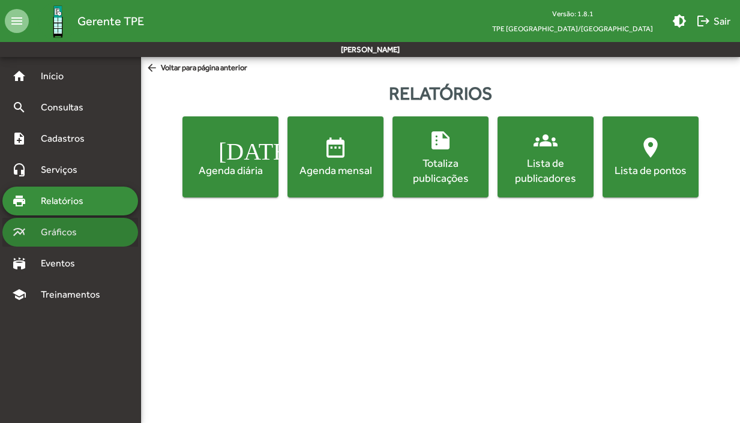
click at [29, 235] on link "multiline_chart Gráficos" at bounding box center [44, 232] width 65 height 14
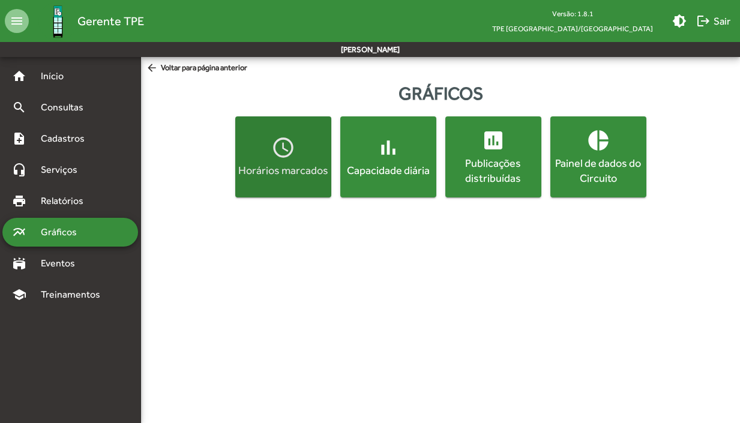
click at [285, 174] on div "Horários marcados" at bounding box center [283, 170] width 91 height 15
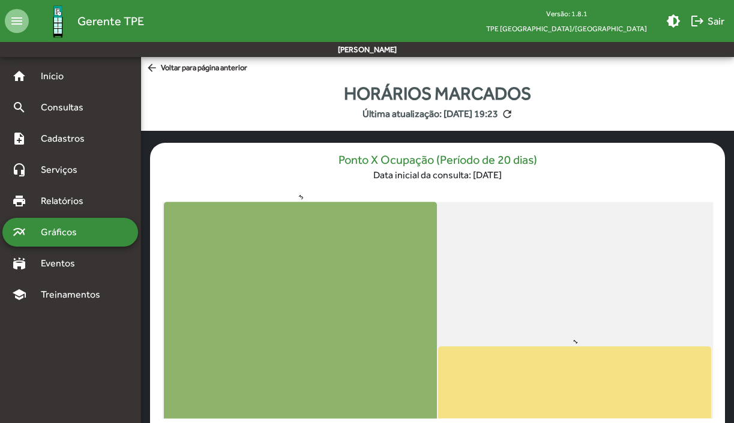
click at [204, 68] on span "arrow_back Voltar para página anterior" at bounding box center [196, 68] width 101 height 13
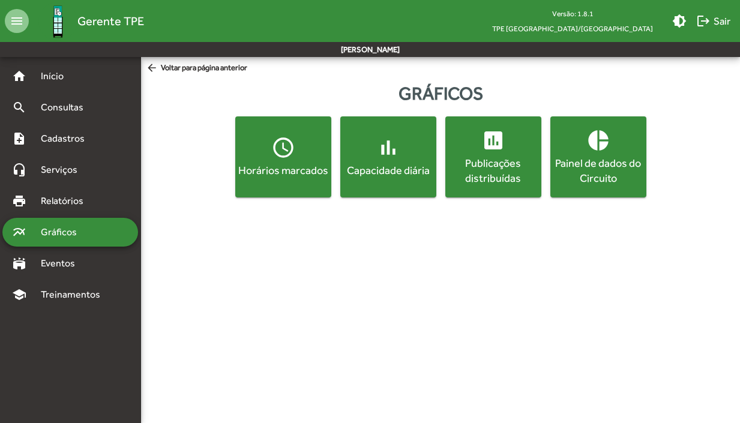
click at [496, 168] on div "Publicações distribuídas" at bounding box center [492, 170] width 91 height 30
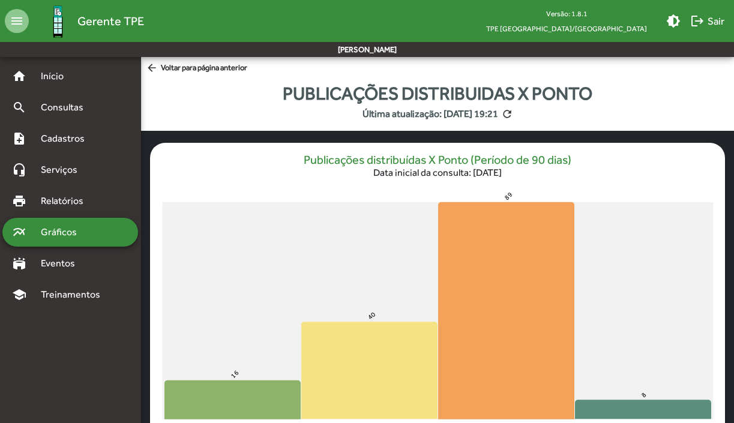
click at [211, 68] on span "arrow_back Voltar para página anterior" at bounding box center [196, 68] width 101 height 13
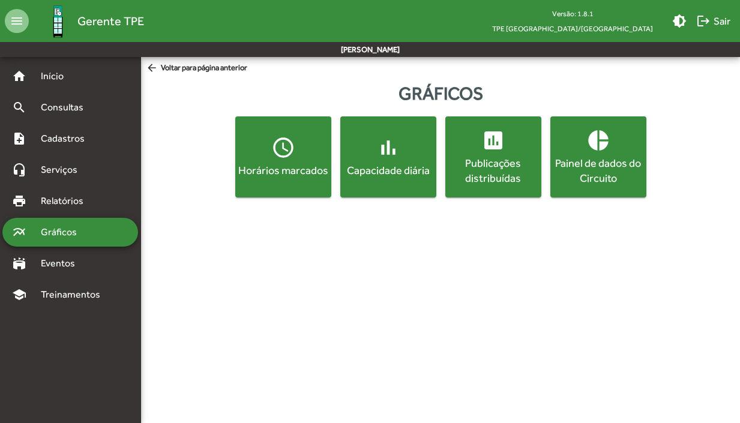
click at [607, 184] on div "Painel de dados do Circuito" at bounding box center [597, 170] width 91 height 30
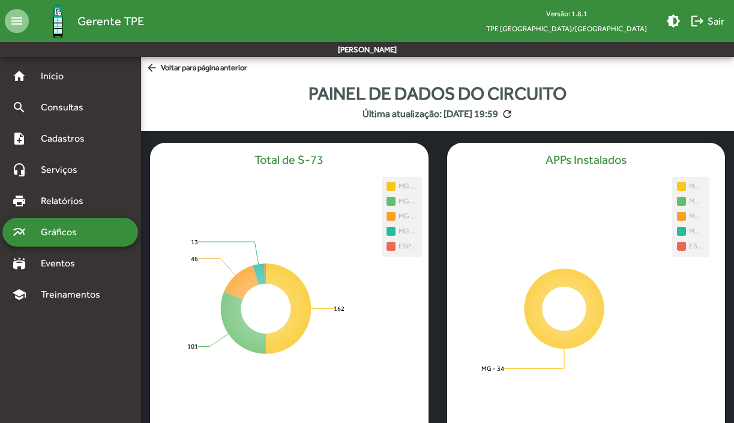
click at [241, 67] on span "arrow_back Voltar para página anterior" at bounding box center [196, 68] width 101 height 13
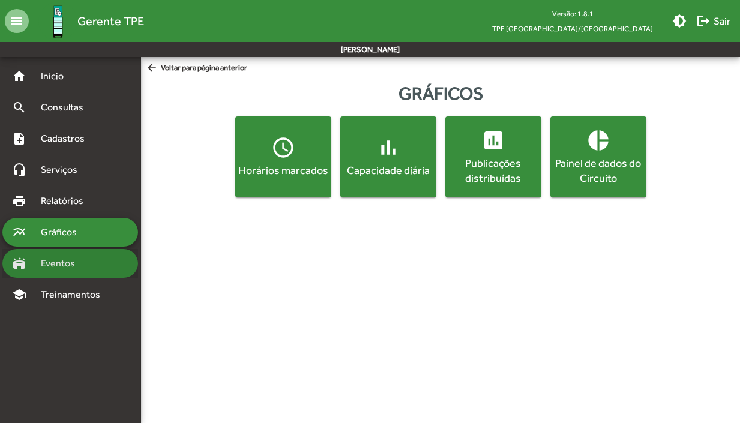
click at [70, 266] on span "Eventos" at bounding box center [63, 263] width 58 height 14
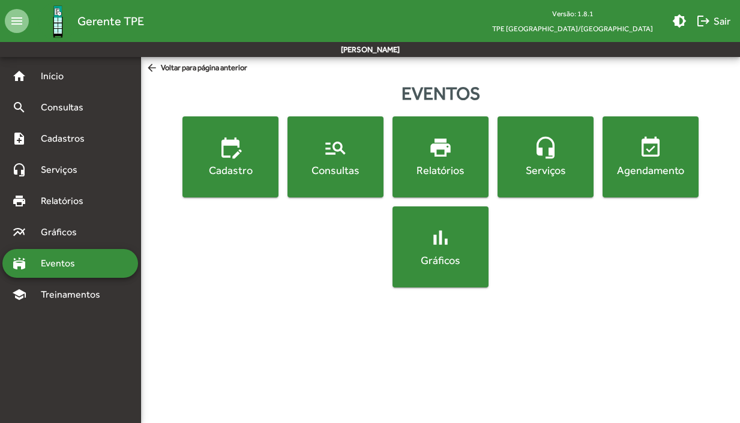
click at [357, 155] on span "manage_search Consultas" at bounding box center [335, 157] width 91 height 42
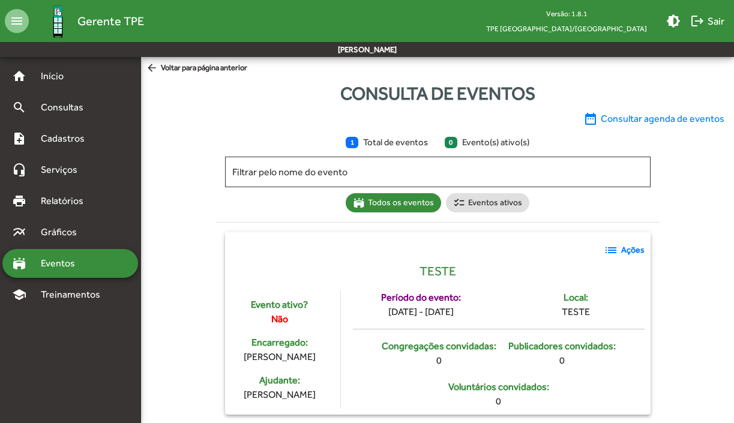
click at [214, 69] on span "arrow_back Voltar para página anterior" at bounding box center [196, 68] width 101 height 13
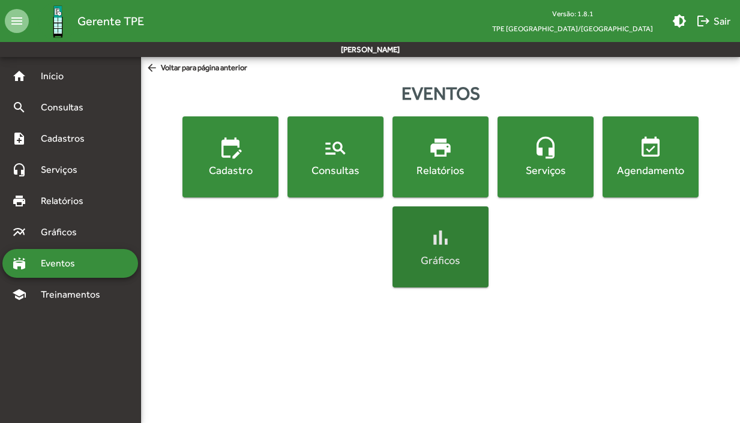
click at [441, 247] on mat-icon "bar_chart" at bounding box center [440, 238] width 24 height 24
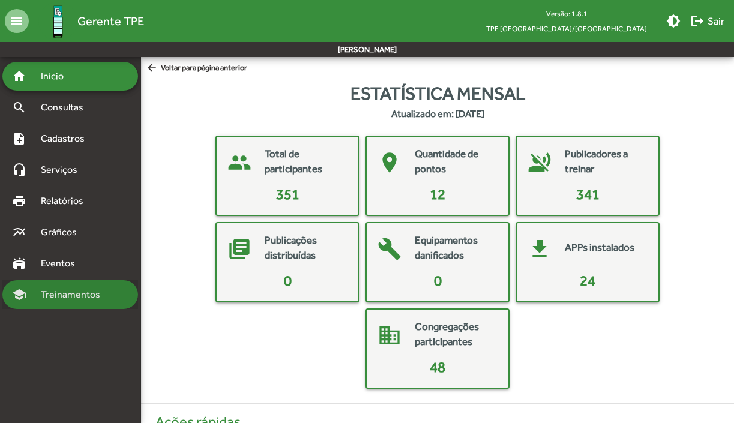
click at [50, 297] on span "Treinamentos" at bounding box center [74, 294] width 81 height 14
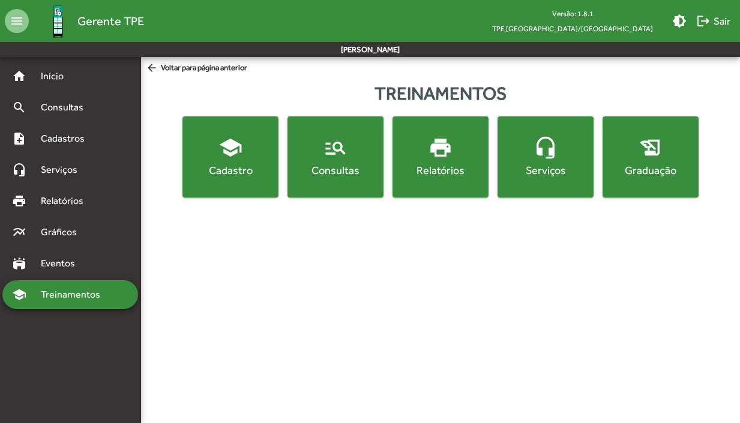
click at [235, 158] on mat-icon "school" at bounding box center [230, 148] width 24 height 24
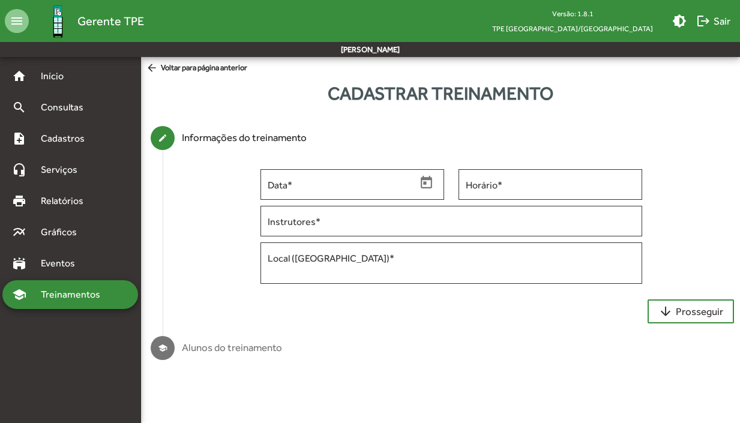
click at [217, 66] on span "arrow_back Voltar para página anterior" at bounding box center [196, 68] width 101 height 13
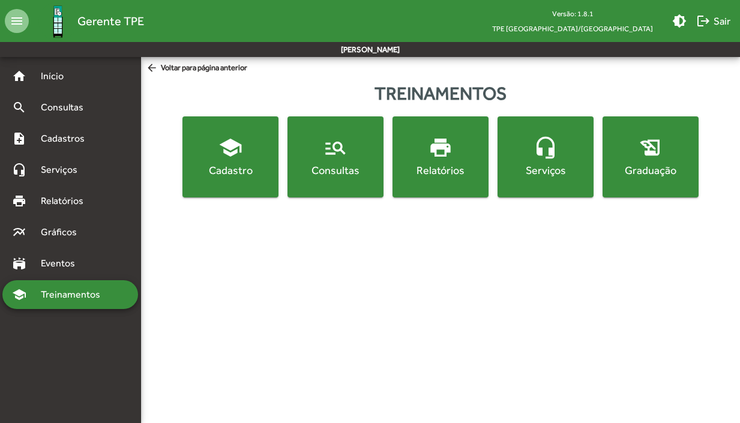
click at [347, 161] on span "manage_search Consultas" at bounding box center [335, 157] width 91 height 42
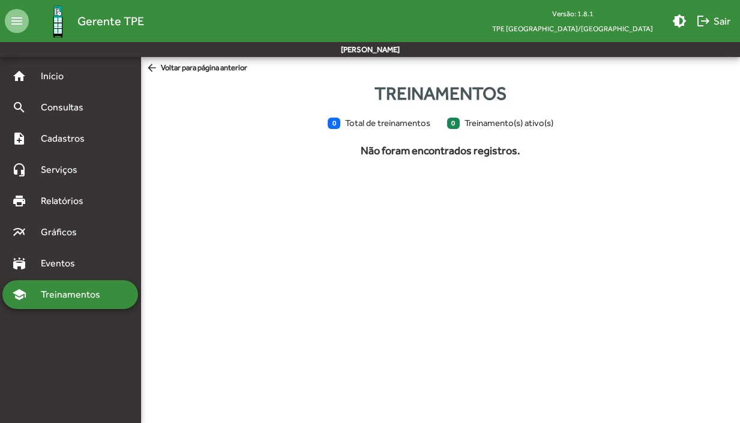
click at [238, 69] on span "arrow_back Voltar para página anterior" at bounding box center [196, 68] width 101 height 13
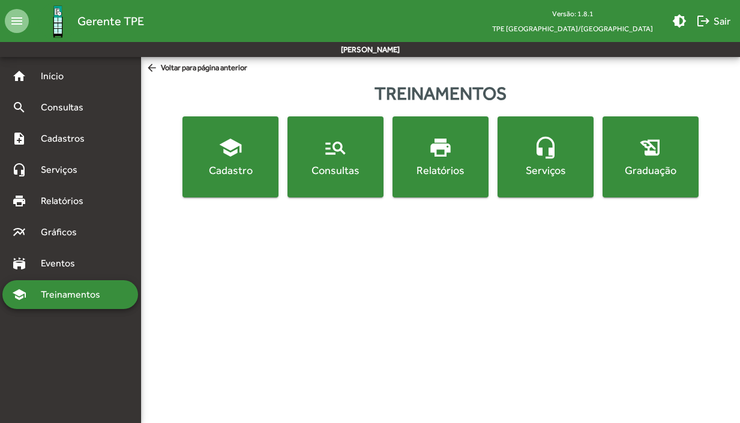
click at [663, 170] on div "Graduação" at bounding box center [650, 170] width 91 height 15
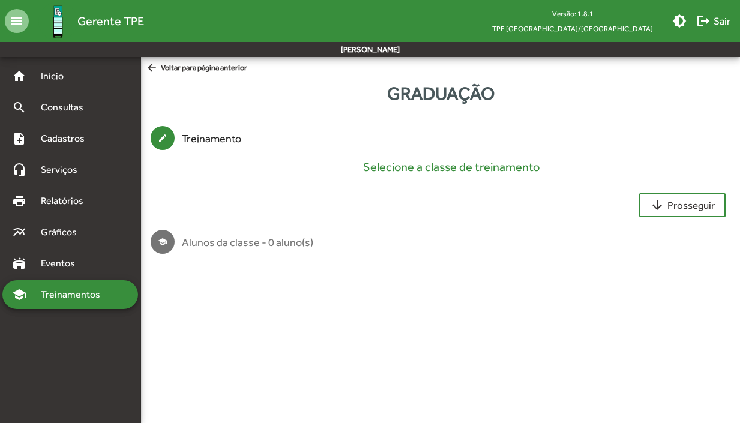
click at [209, 69] on span "arrow_back Voltar para página anterior" at bounding box center [196, 68] width 101 height 13
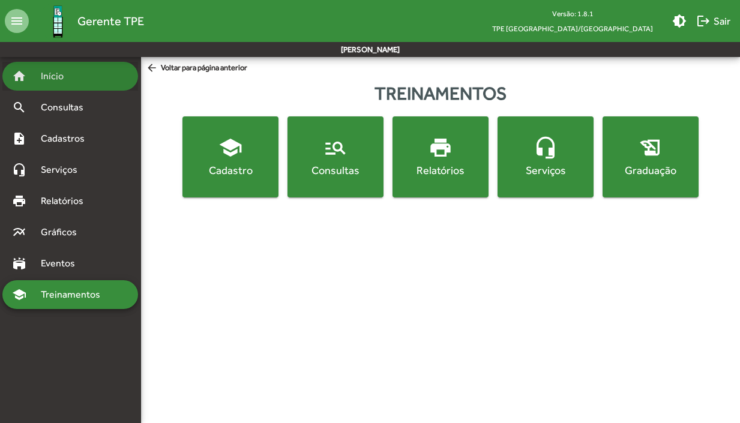
click at [79, 74] on span "Início" at bounding box center [57, 76] width 47 height 14
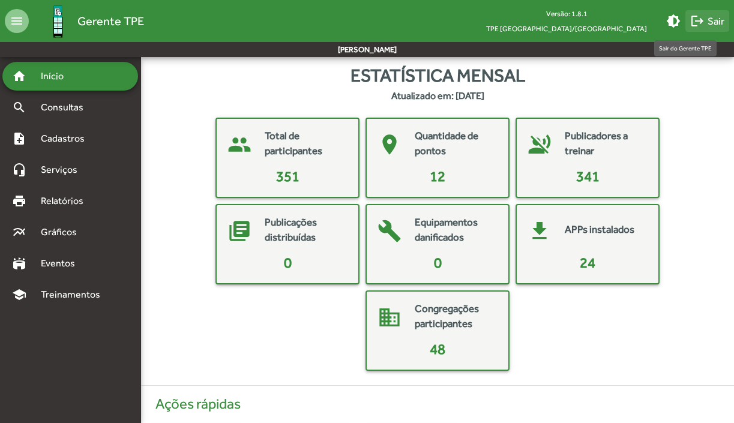
click at [707, 19] on span "logout Sair" at bounding box center [707, 21] width 34 height 22
